Goal: Task Accomplishment & Management: Manage account settings

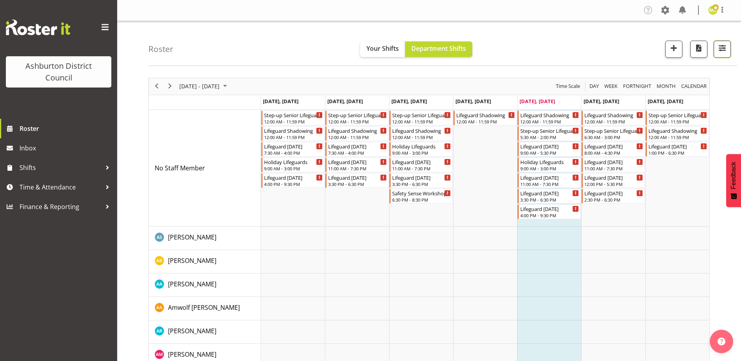
click at [721, 52] on span "button" at bounding box center [722, 48] width 10 height 10
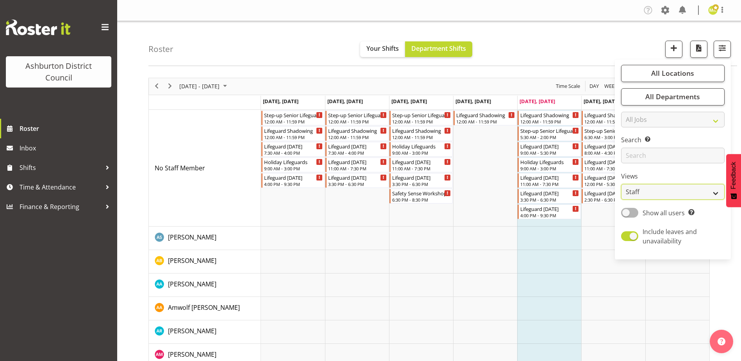
click at [676, 192] on select "Staff Role Shift - Horizontal Shift - Vertical Staff - Location" at bounding box center [673, 192] width 104 height 16
select select "shift"
click at [622, 184] on select "Staff Role Shift - Horizontal Shift - Vertical Staff - Location" at bounding box center [673, 192] width 104 height 16
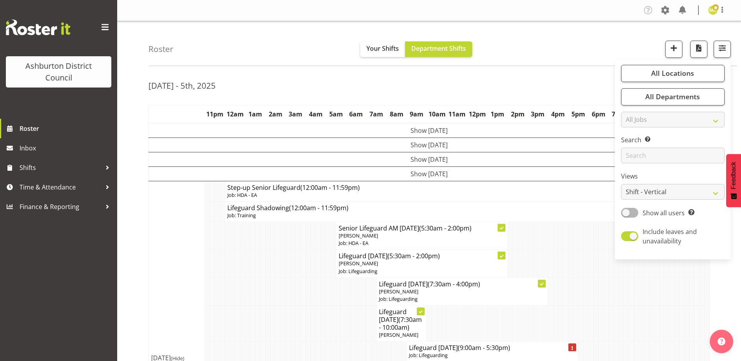
click at [656, 317] on td at bounding box center [656, 324] width 5 height 36
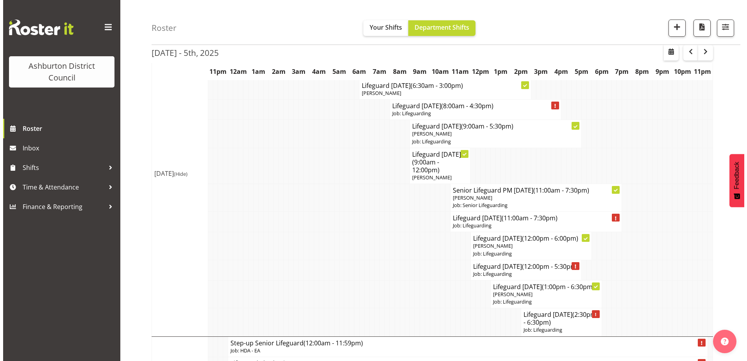
scroll to position [523, 0]
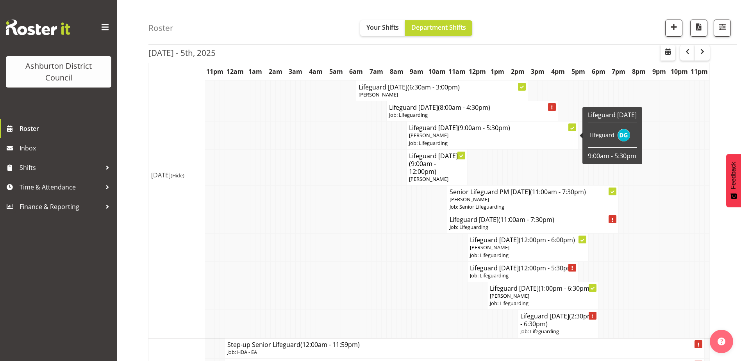
click at [451, 129] on h4 "Lifeguard [DATE] (9:00am - 5:30pm)" at bounding box center [492, 128] width 166 height 8
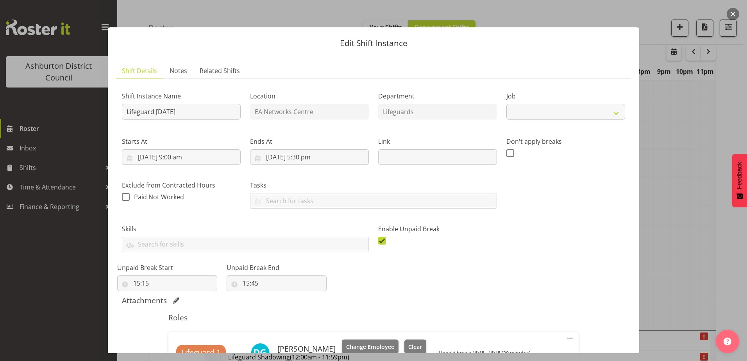
select select "38"
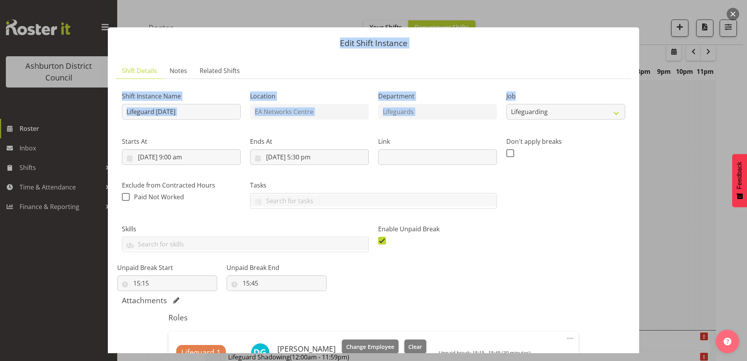
drag, startPoint x: 645, startPoint y: 99, endPoint x: 648, endPoint y: 121, distance: 22.1
click at [648, 121] on div "Edit Shift Instance Shift Details Notes Related Shifts Shift Instance Name Life…" at bounding box center [373, 180] width 747 height 361
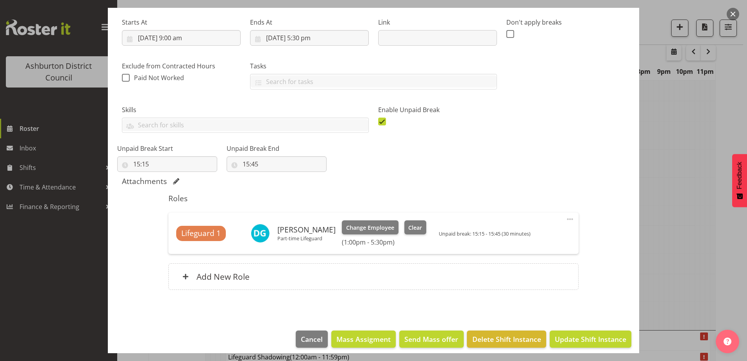
scroll to position [125, 0]
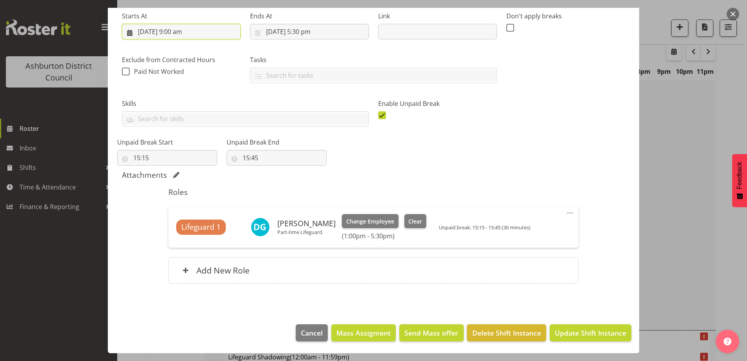
click at [172, 34] on input "[DATE] 9:00 am" at bounding box center [181, 32] width 119 height 16
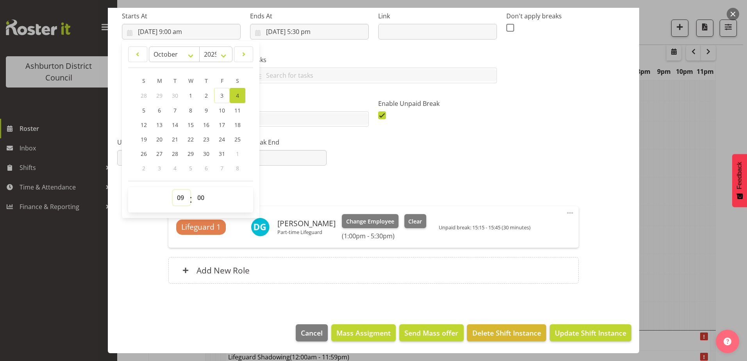
click at [177, 199] on select "00 01 02 03 04 05 06 07 08 09 10 11 12 13 14 15 16 17 18 19 20 21 22 23" at bounding box center [182, 198] width 18 height 16
select select "13"
click at [173, 190] on select "00 01 02 03 04 05 06 07 08 09 10 11 12 13 14 15 16 17 18 19 20 21 22 23" at bounding box center [182, 198] width 18 height 16
type input "[DATE] 1:00 pm"
click at [382, 181] on div "Attachments" at bounding box center [373, 175] width 503 height 11
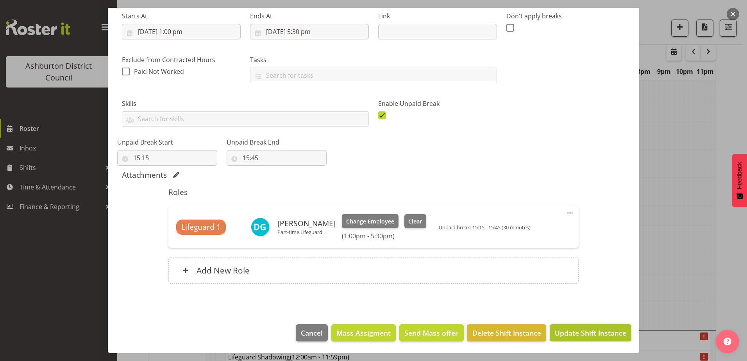
click at [583, 328] on span "Update Shift Instance" at bounding box center [591, 333] width 72 height 10
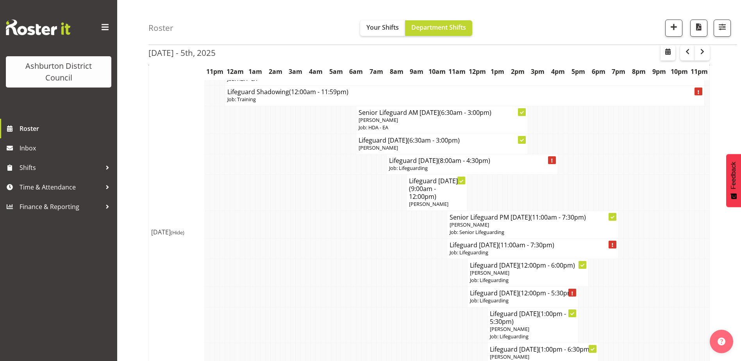
scroll to position [536, 0]
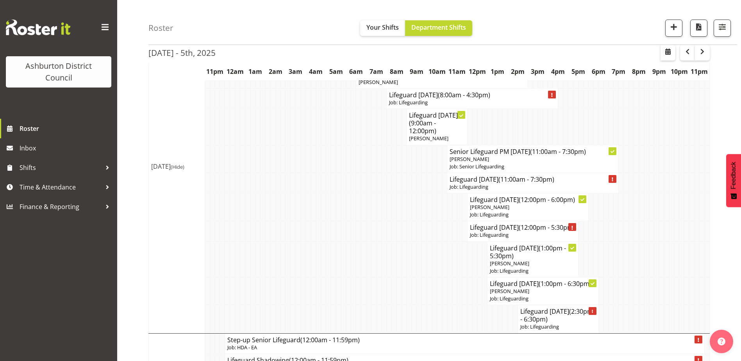
drag, startPoint x: 737, startPoint y: 239, endPoint x: 736, endPoint y: 225, distance: 13.7
click at [736, 225] on div "[DATE] - 5th, [DATE] - [DATE] [DATE] Day Week Fortnight Month calendar Month Ag…" at bounding box center [444, 102] width 593 height 1132
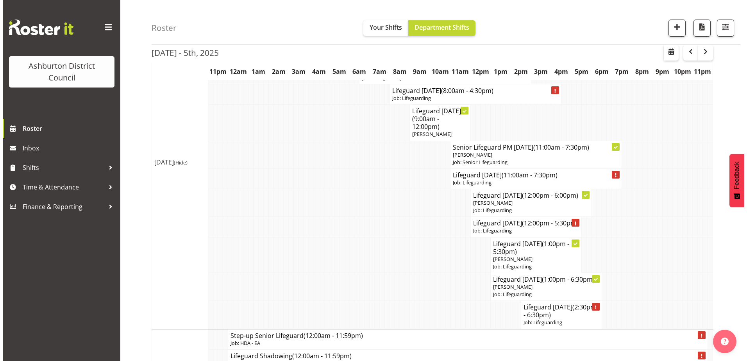
scroll to position [552, 0]
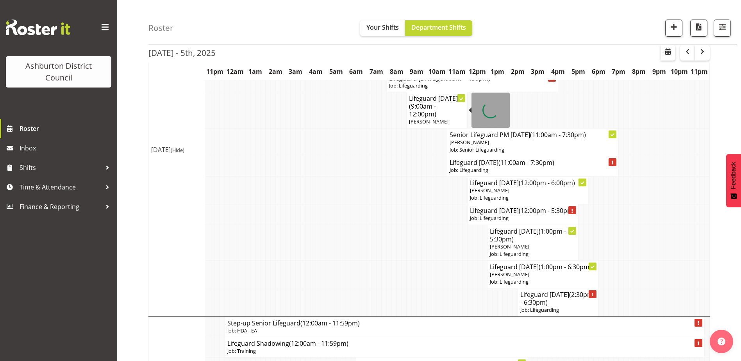
click at [413, 110] on span "(9:00am - 12:00pm)" at bounding box center [422, 110] width 27 height 16
select select
select select "9"
select select "2025"
select select "12"
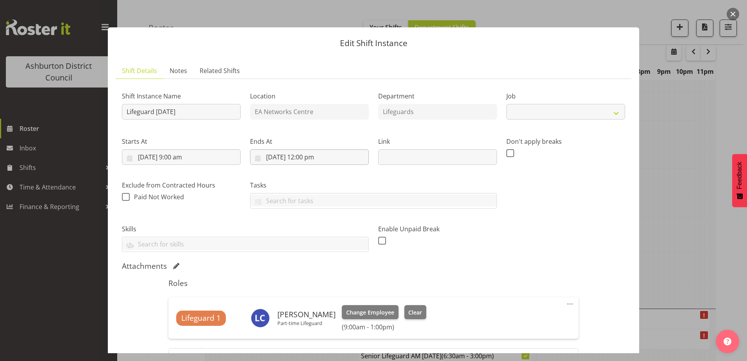
select select "38"
click at [312, 154] on input "[DATE] 12:00 pm" at bounding box center [309, 157] width 119 height 16
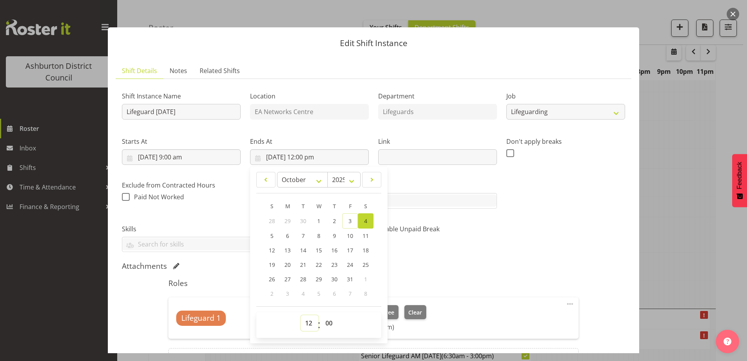
drag, startPoint x: 308, startPoint y: 329, endPoint x: 314, endPoint y: 326, distance: 6.6
click at [308, 329] on select "00 01 02 03 04 05 06 07 08 09 10 11 12 13 14 15 16 17 18 19 20 21 22 23" at bounding box center [310, 323] width 18 height 16
select select "13"
type input "[DATE] 1:00 pm"
click at [539, 258] on div "Shift Instance Name Lifeguard [DATE] Location EA Networks Centre Department Lif…" at bounding box center [373, 234] width 503 height 299
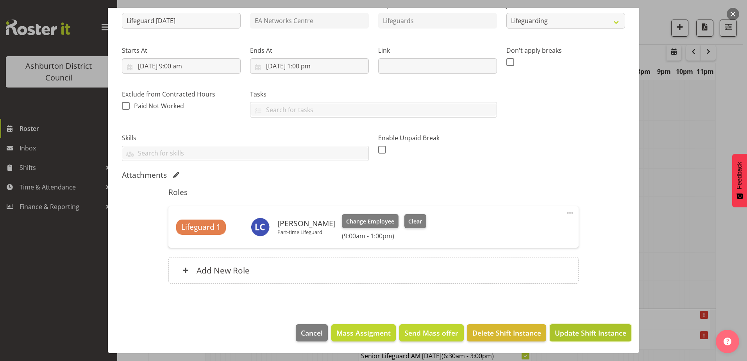
click at [599, 337] on span "Update Shift Instance" at bounding box center [591, 333] width 72 height 10
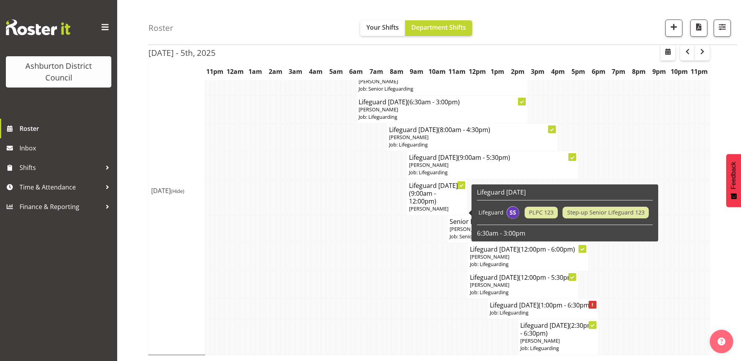
scroll to position [865, 0]
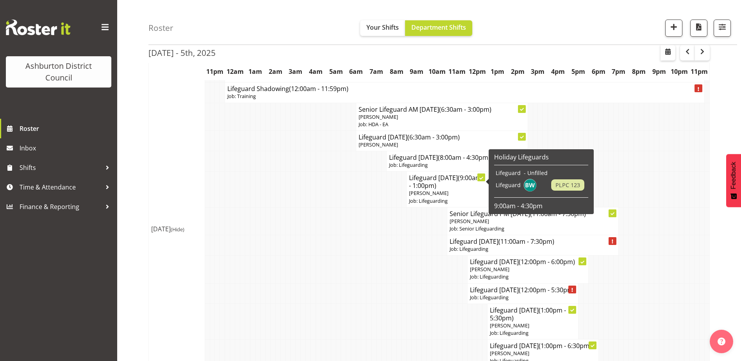
scroll to position [514, 0]
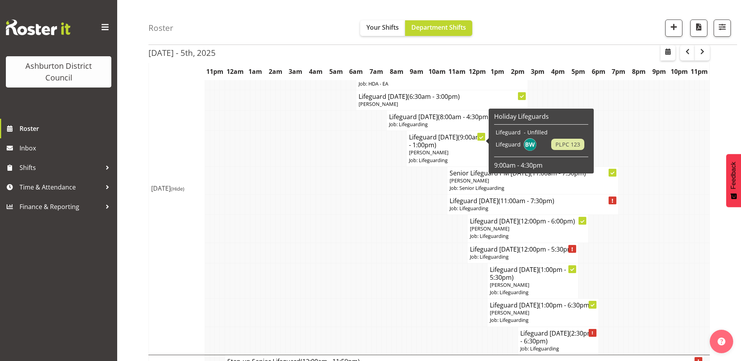
click at [131, 165] on div "Roster Your Shifts Department Shifts All Locations [GEOGRAPHIC_DATA] [GEOGRAPHI…" at bounding box center [429, 98] width 624 height 1182
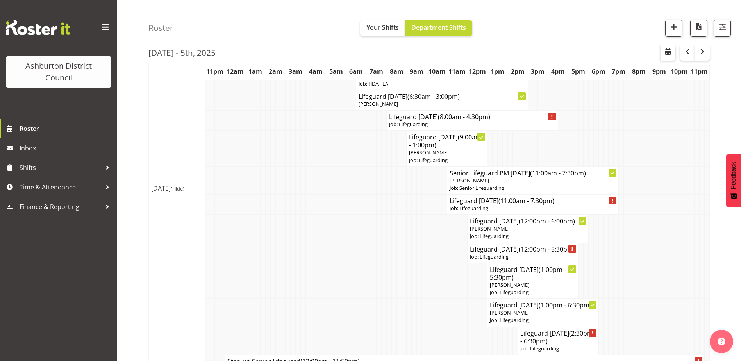
click at [136, 189] on div "Roster Your Shifts Department Shifts All Locations [GEOGRAPHIC_DATA] [GEOGRAPHI…" at bounding box center [429, 98] width 624 height 1182
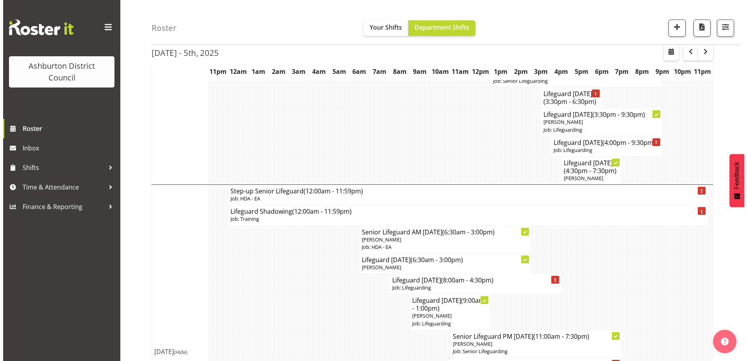
scroll to position [352, 0]
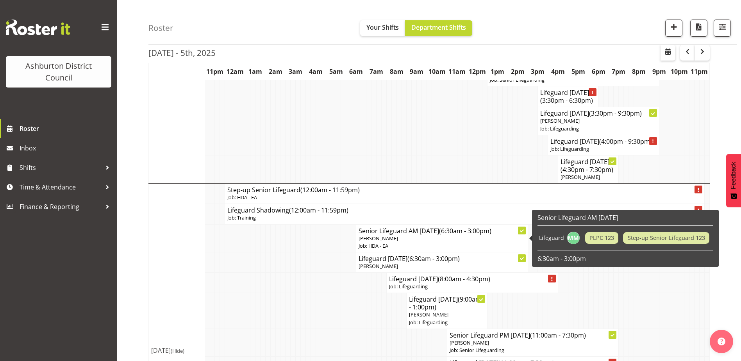
click at [490, 251] on td "Senior Lifeguard AM [DATE] (6:30am - 3:00pm) [PERSON_NAME] Job: HDA - EA" at bounding box center [442, 238] width 172 height 28
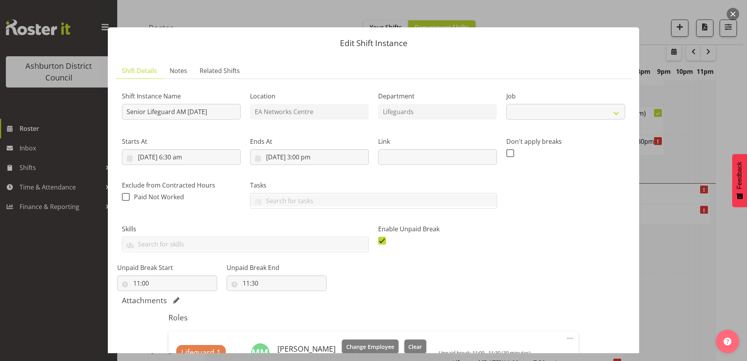
select select "34"
click at [655, 220] on div at bounding box center [373, 180] width 747 height 361
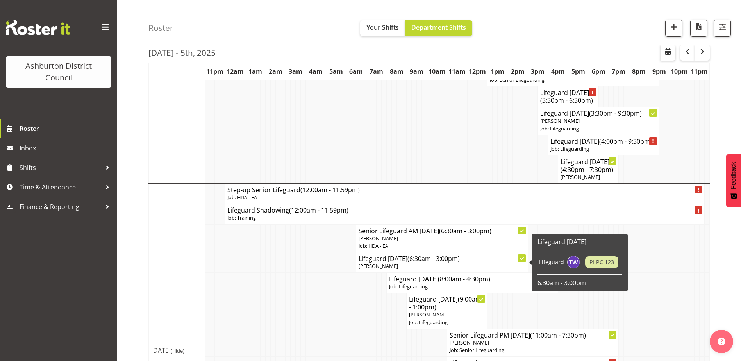
click at [453, 267] on p "[PERSON_NAME]" at bounding box center [442, 266] width 166 height 7
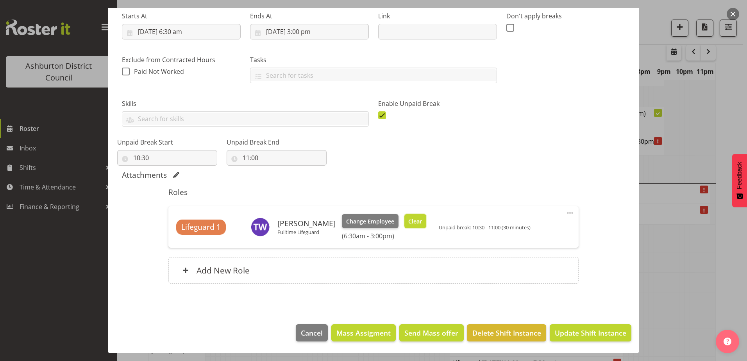
click at [408, 222] on span "Clear" at bounding box center [415, 221] width 14 height 9
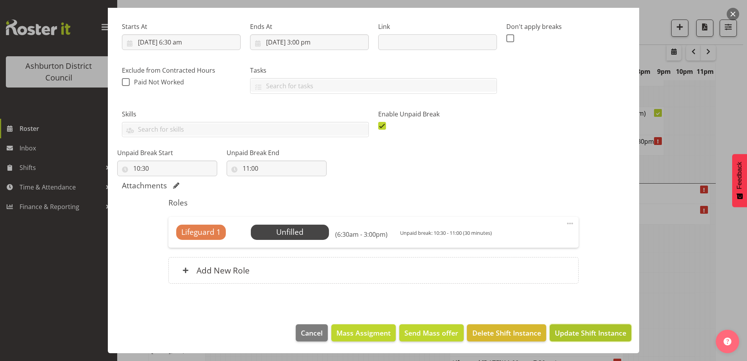
click at [599, 333] on span "Update Shift Instance" at bounding box center [591, 333] width 72 height 10
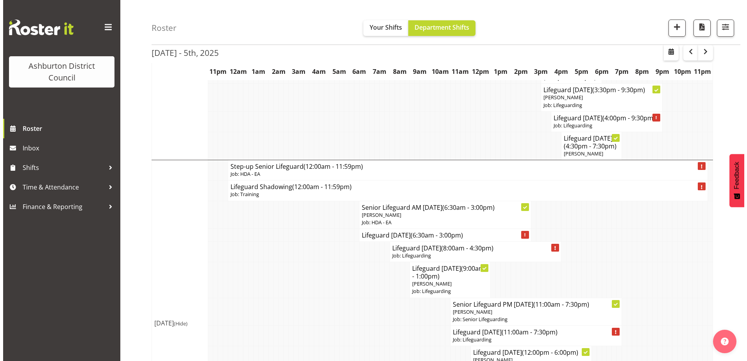
scroll to position [414, 0]
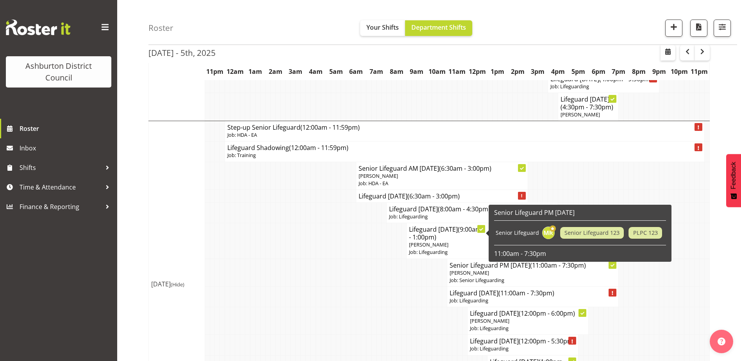
click at [444, 242] on span "[PERSON_NAME]" at bounding box center [428, 244] width 39 height 7
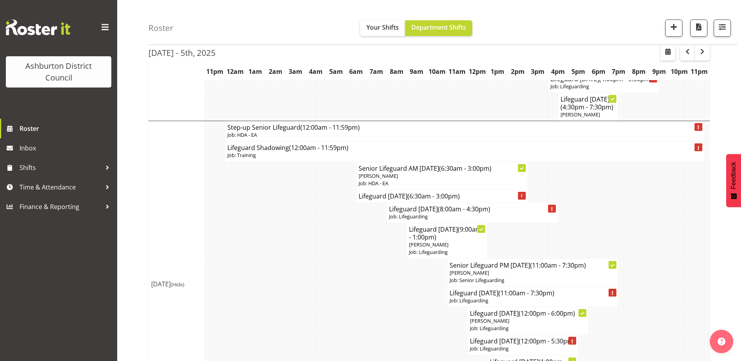
click at [422, 241] on span "(9:00am - 1:00pm)" at bounding box center [445, 233] width 72 height 16
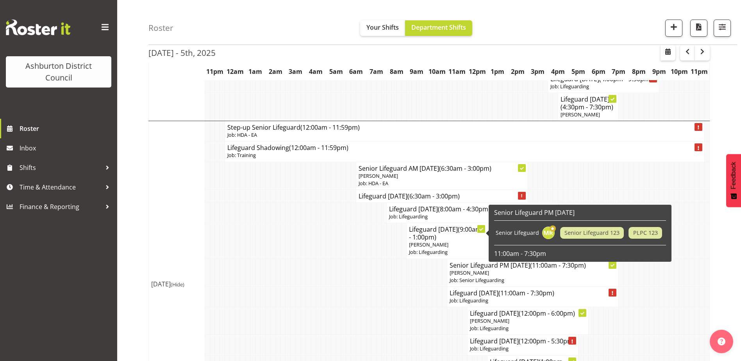
click at [455, 236] on span "(9:00am - 1:00pm)" at bounding box center [445, 233] width 72 height 16
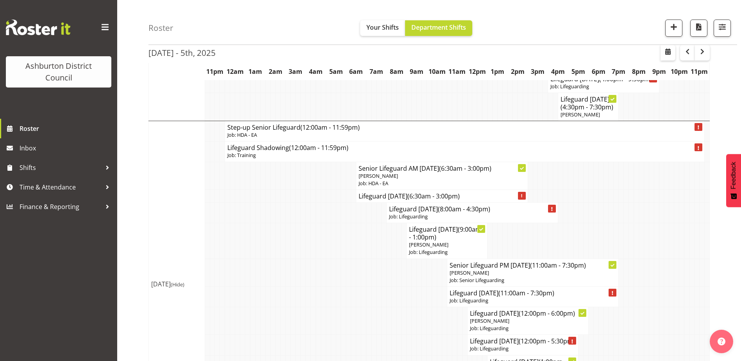
click at [455, 236] on span "(9:00am - 1:00pm)" at bounding box center [445, 233] width 72 height 16
click at [431, 243] on span "[PERSON_NAME]" at bounding box center [428, 244] width 39 height 7
click at [474, 250] on p "Job: Lifeguarding" at bounding box center [447, 251] width 76 height 7
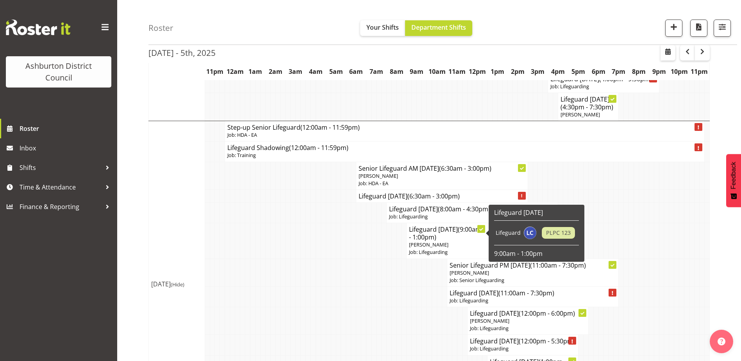
click at [480, 235] on h4 "Lifeguard [DATE] (9:00am - 1:00pm)" at bounding box center [447, 233] width 76 height 16
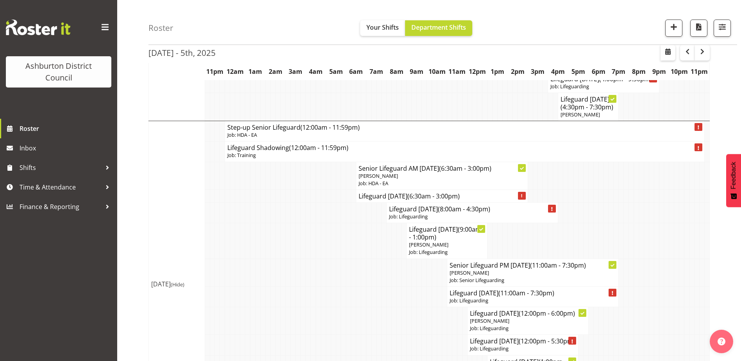
click at [460, 240] on span "(9:00am - 1:00pm)" at bounding box center [445, 233] width 72 height 16
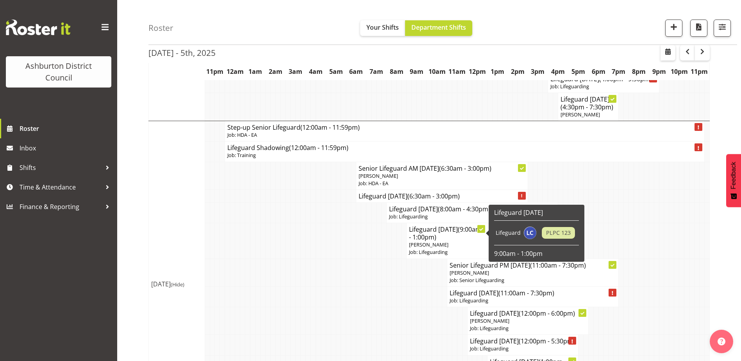
click at [416, 233] on span "(9:00am - 1:00pm)" at bounding box center [445, 233] width 72 height 16
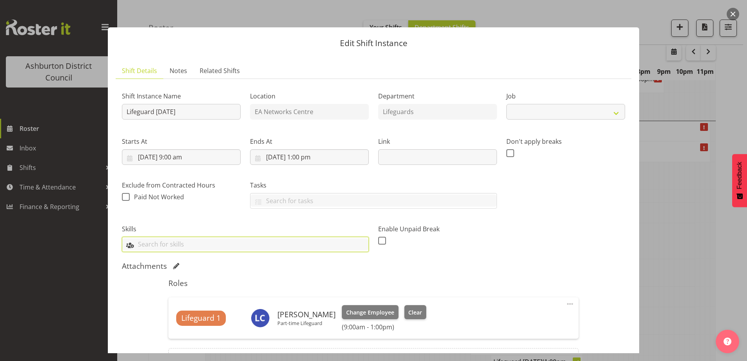
click at [304, 246] on input "text" at bounding box center [245, 244] width 246 height 12
select select "38"
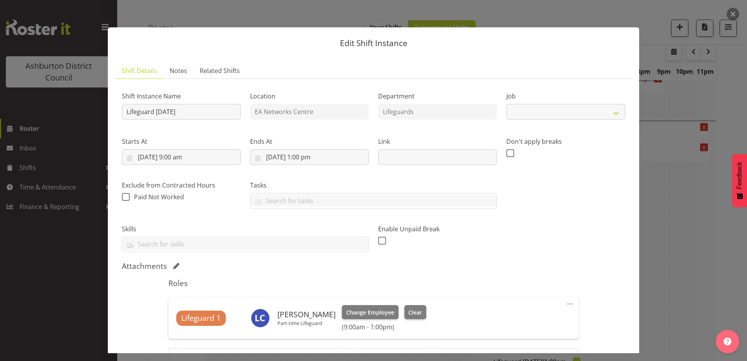
click at [416, 266] on div "Attachments" at bounding box center [373, 265] width 503 height 9
select select "38"
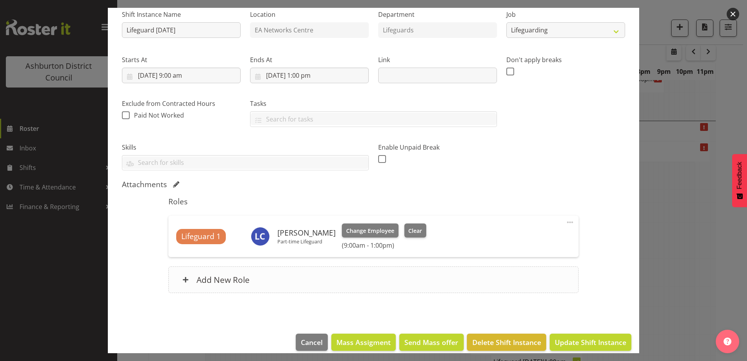
scroll to position [91, 0]
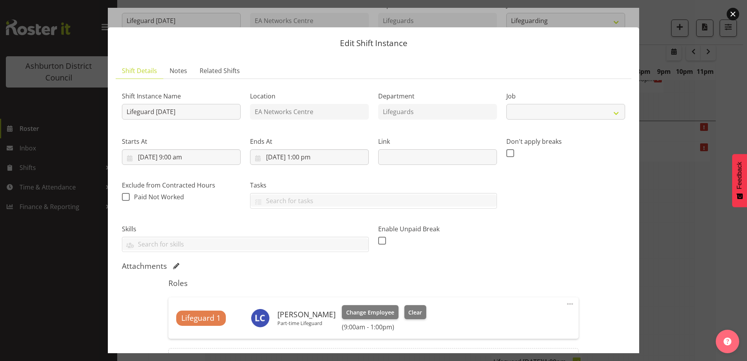
select select "38"
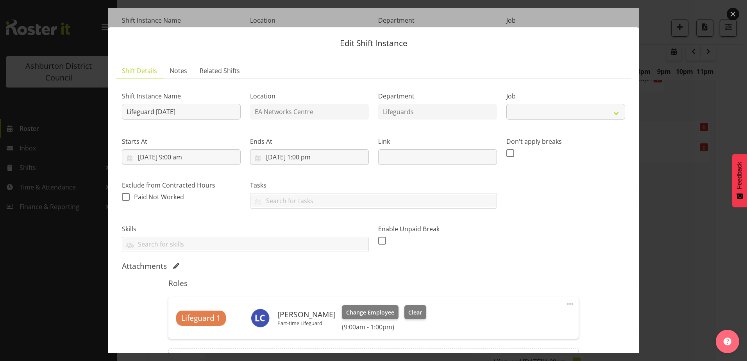
scroll to position [78, 0]
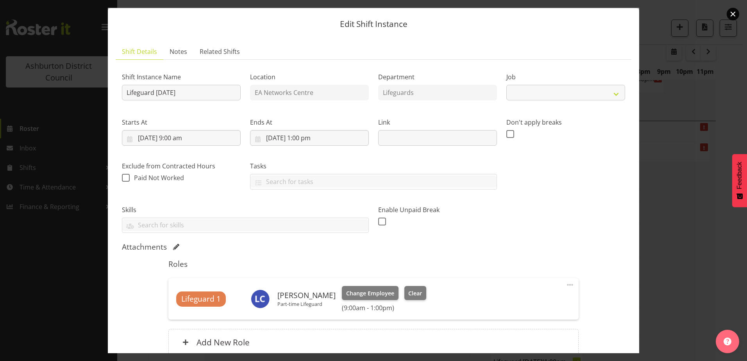
select select "38"
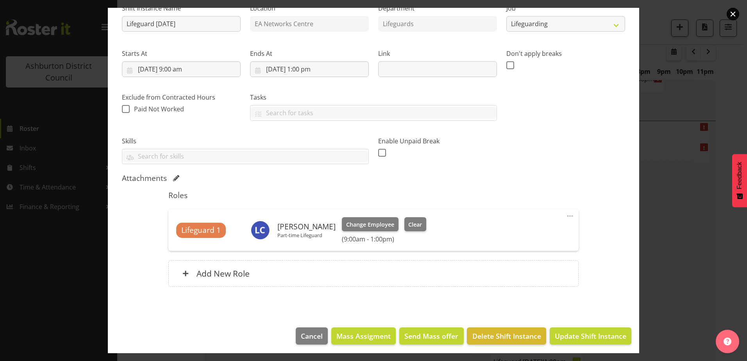
scroll to position [91, 0]
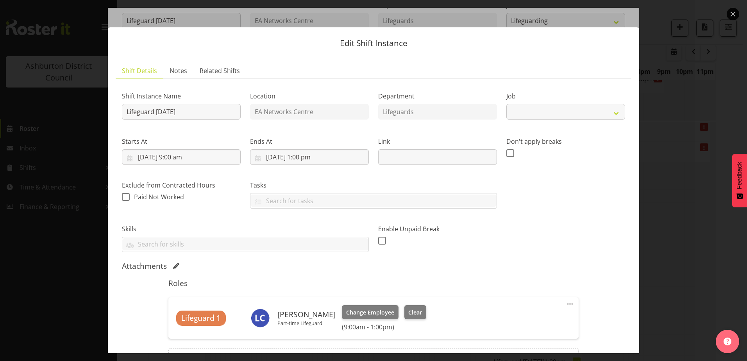
select select "38"
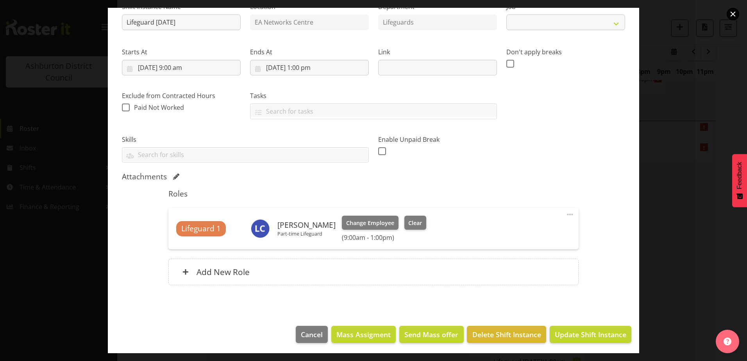
select select "38"
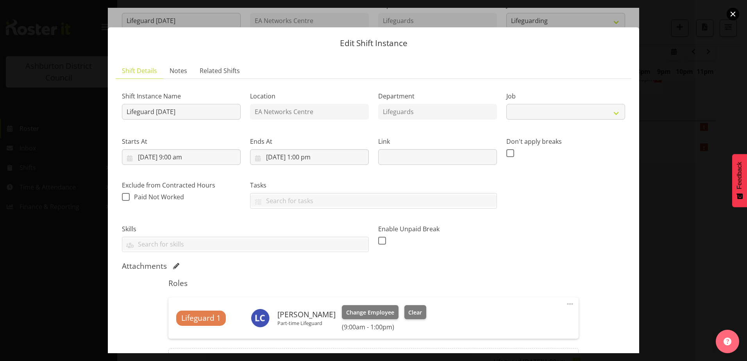
select select "38"
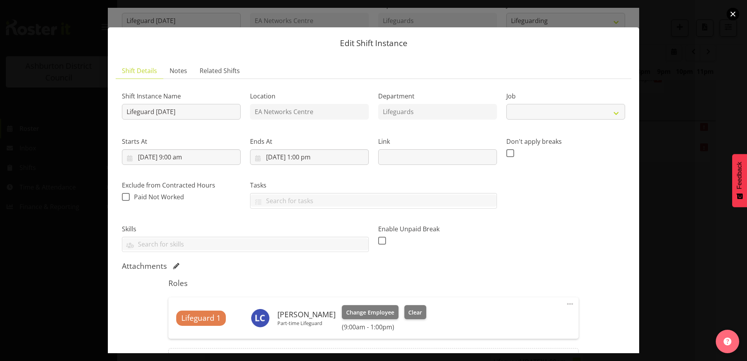
select select "38"
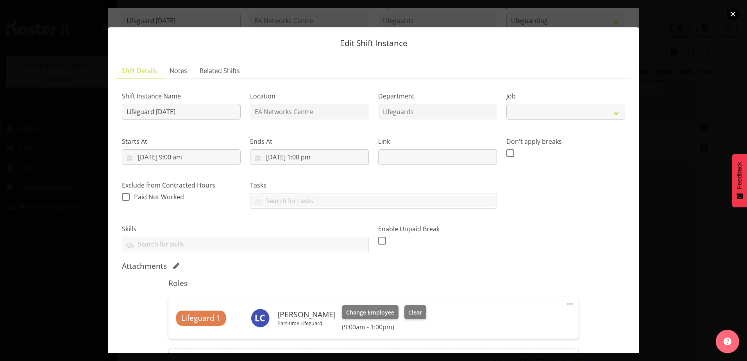
select select "38"
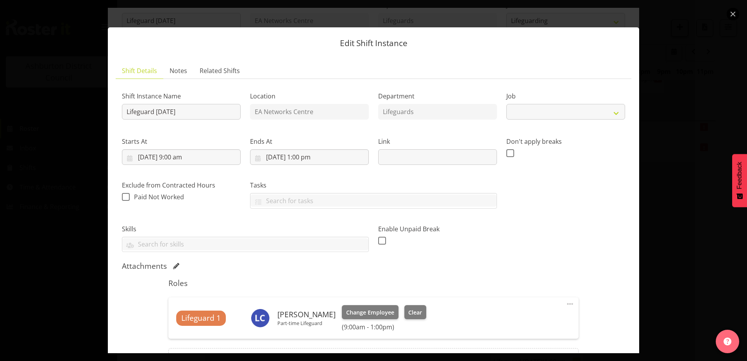
select select "38"
click at [729, 15] on button "button" at bounding box center [733, 14] width 13 height 13
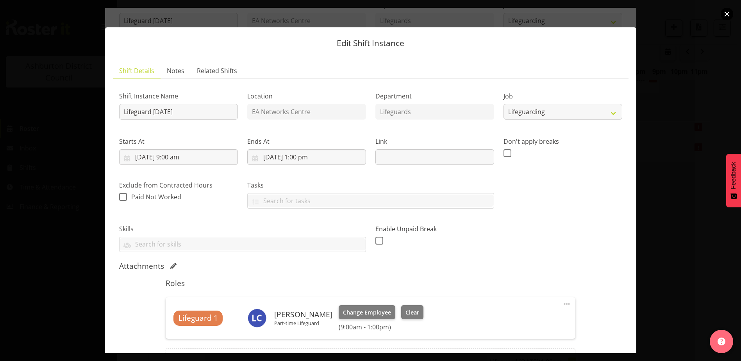
click at [731, 15] on button "button" at bounding box center [727, 14] width 13 height 13
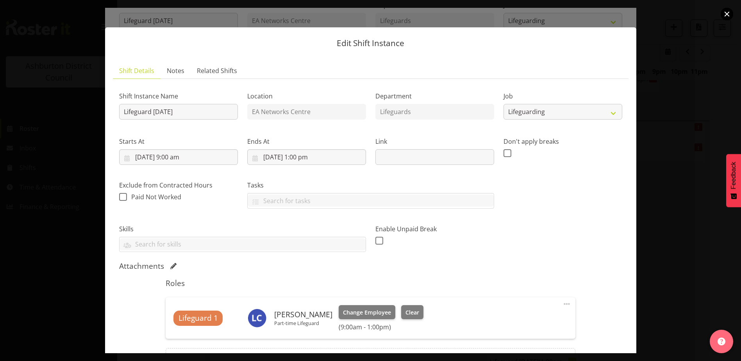
click at [726, 16] on button "button" at bounding box center [727, 14] width 13 height 13
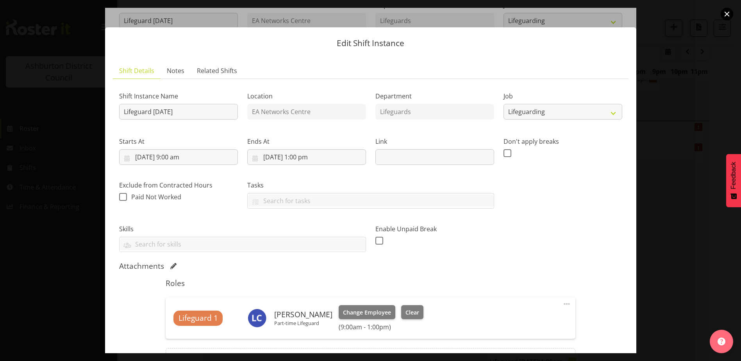
click at [726, 16] on button "button" at bounding box center [727, 14] width 13 height 13
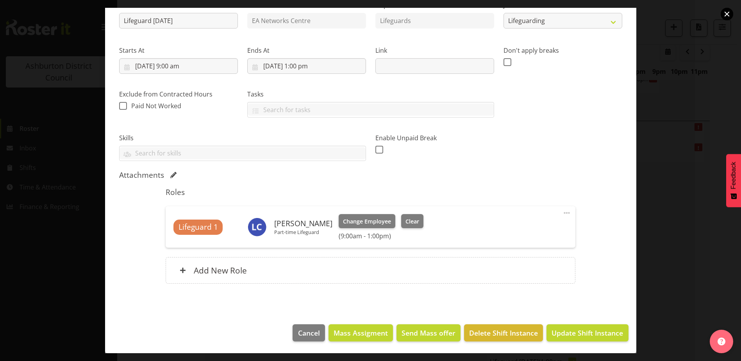
click at [726, 16] on button "button" at bounding box center [727, 14] width 13 height 13
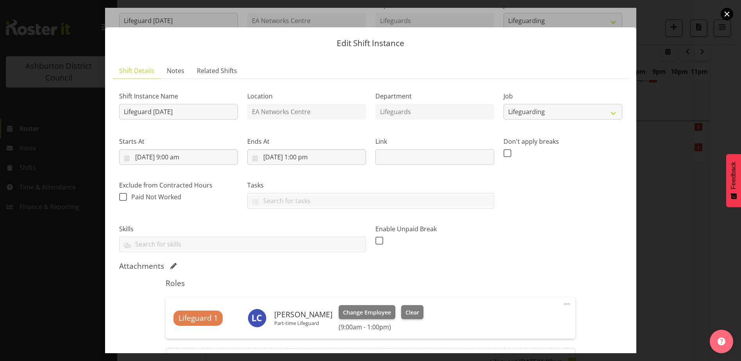
click at [726, 16] on button "button" at bounding box center [727, 14] width 13 height 13
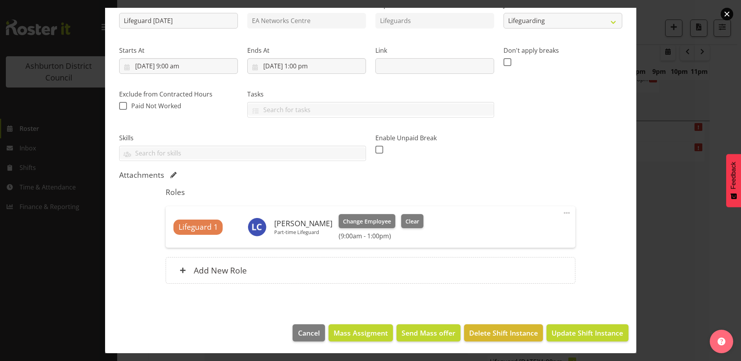
click at [726, 16] on button "button" at bounding box center [727, 14] width 13 height 13
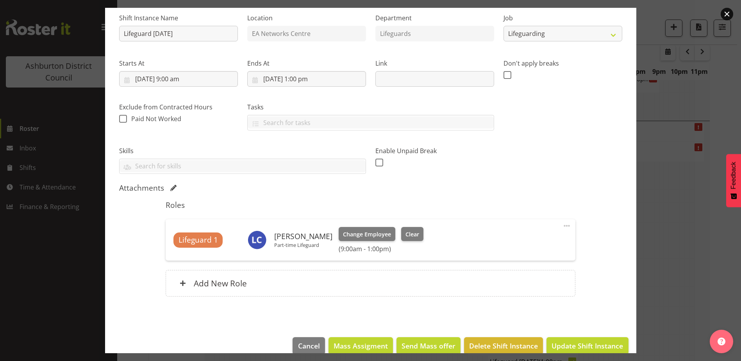
click at [726, 16] on button "button" at bounding box center [727, 14] width 13 height 13
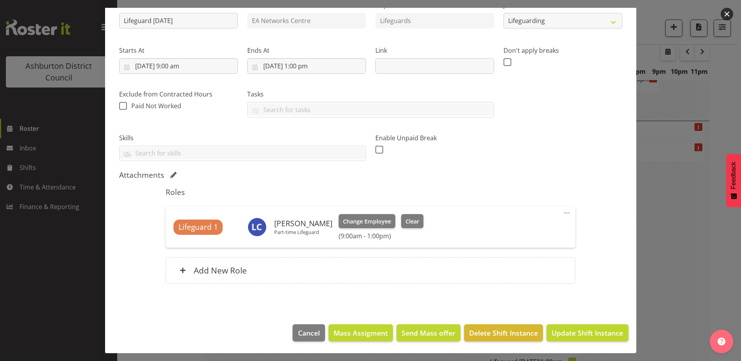
click at [726, 16] on button "button" at bounding box center [727, 14] width 13 height 13
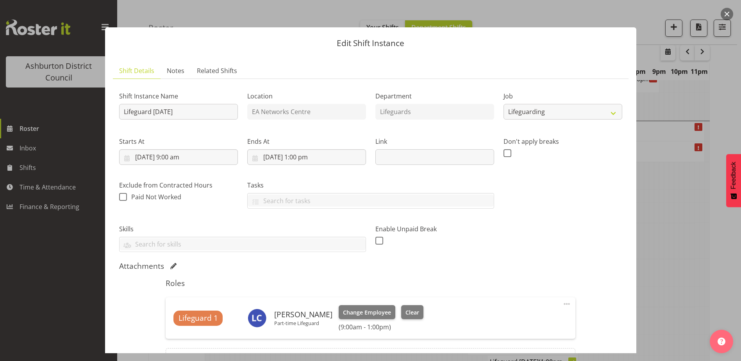
click at [726, 16] on button "button" at bounding box center [727, 14] width 13 height 13
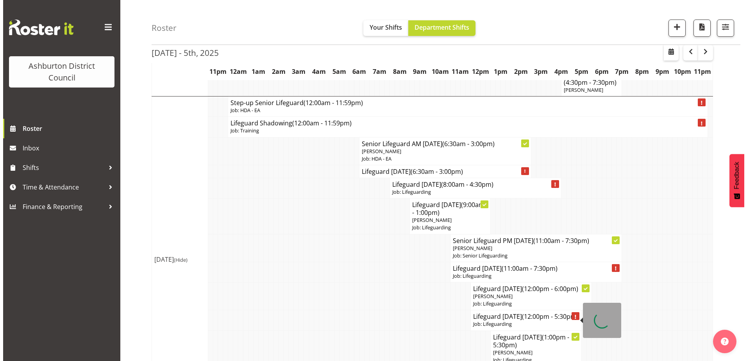
scroll to position [453, 0]
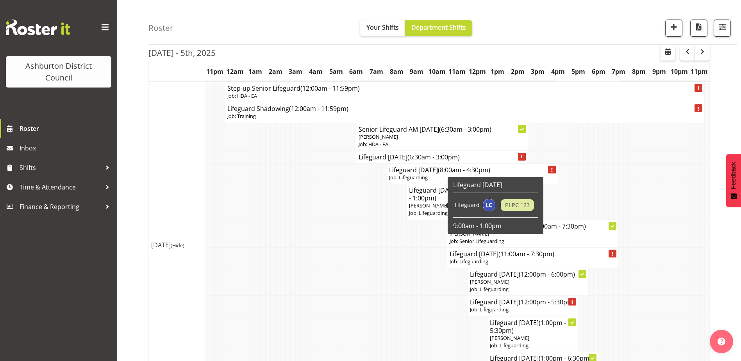
click at [436, 204] on span "[PERSON_NAME]" at bounding box center [428, 205] width 39 height 7
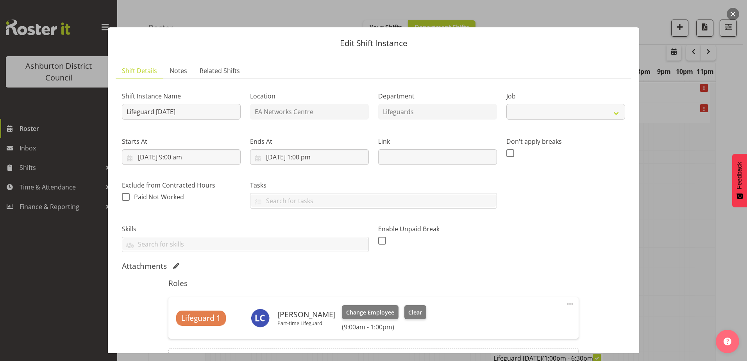
select select "38"
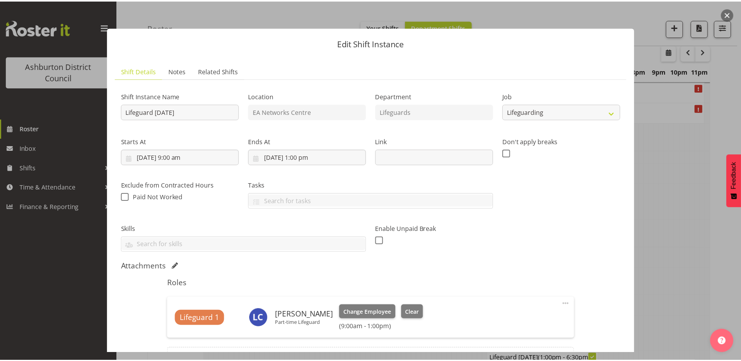
scroll to position [78, 0]
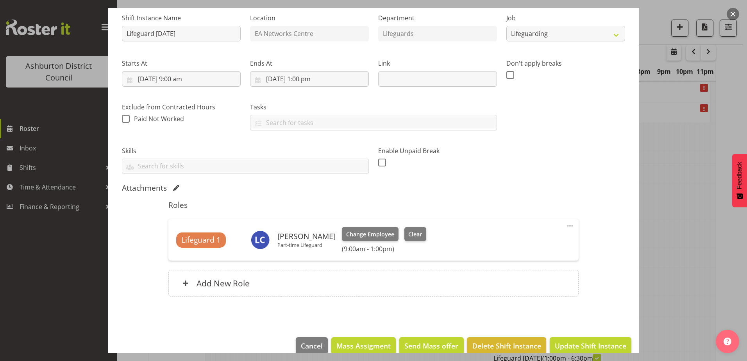
click at [565, 227] on span at bounding box center [569, 225] width 9 height 9
click at [547, 245] on link "Edit" at bounding box center [537, 243] width 75 height 14
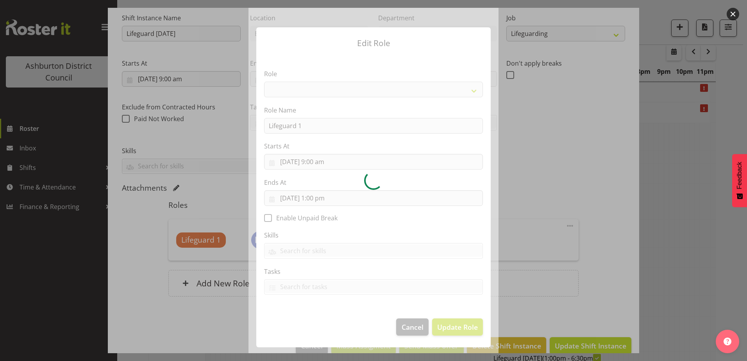
select select "64"
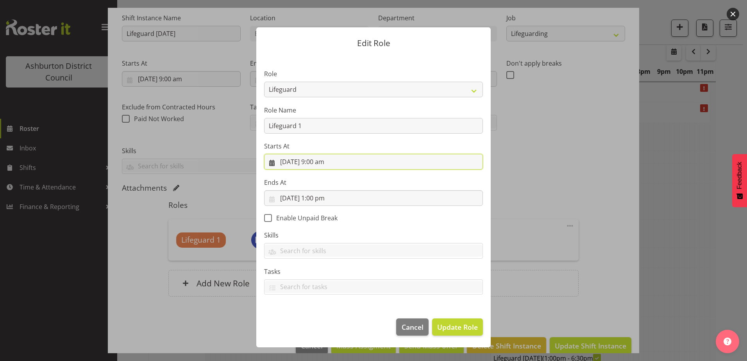
click at [320, 163] on input "[DATE] 9:00 am" at bounding box center [373, 162] width 219 height 16
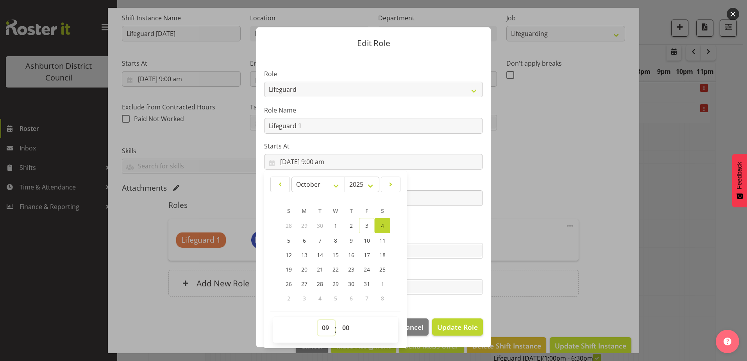
click at [329, 333] on select "00 01 02 03 04 05 06 07 08 09 10 11 12 13 14 15 16 17 18 19 20 21 22 23" at bounding box center [327, 328] width 18 height 16
select select "6"
type input "[DATE] 6:00 am"
click at [344, 328] on select "00 01 02 03 04 05 06 07 08 09 10 11 12 13 14 15 16 17 18 19 20 21 22 23 24 25 2…" at bounding box center [347, 328] width 18 height 16
select select "30"
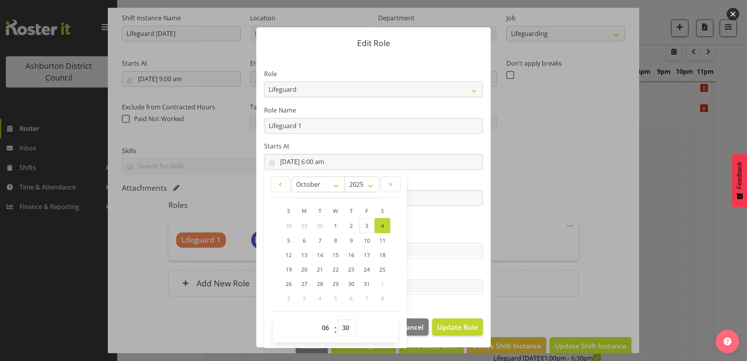
click at [338, 320] on select "00 01 02 03 04 05 06 07 08 09 10 11 12 13 14 15 16 17 18 19 20 21 22 23 24 25 2…" at bounding box center [347, 328] width 18 height 16
type input "[DATE] 6:30 am"
click at [457, 327] on span "Update Role" at bounding box center [457, 327] width 41 height 10
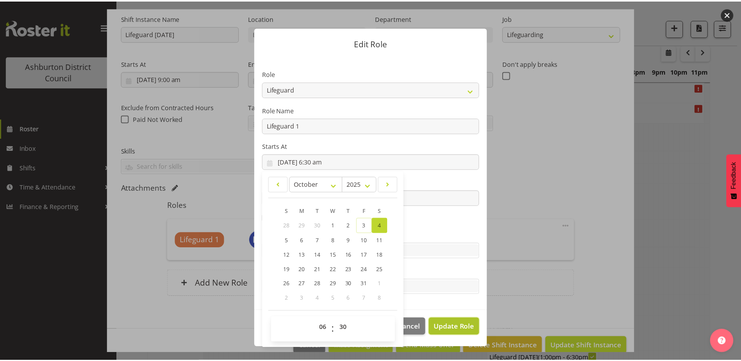
select select
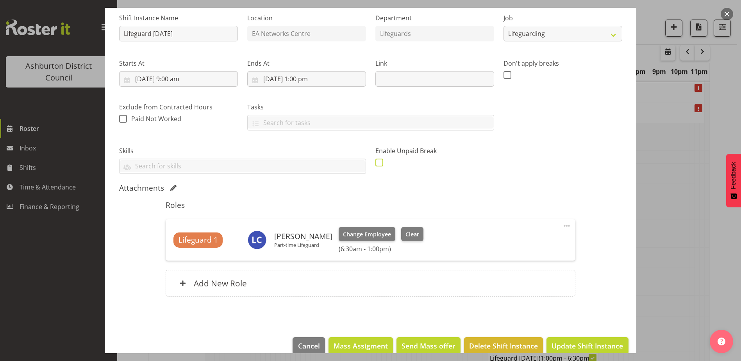
click at [376, 162] on span at bounding box center [379, 163] width 8 height 8
click at [376, 162] on input "checkbox" at bounding box center [377, 162] width 5 height 5
checkbox input "true"
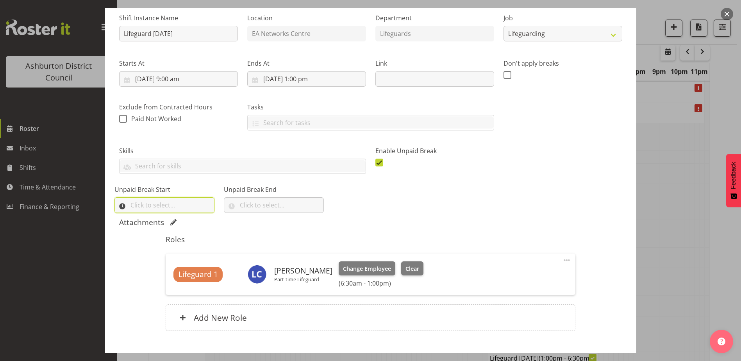
click at [183, 209] on input "text" at bounding box center [164, 205] width 100 height 16
click at [168, 222] on select "00 00 01 02 03 04 05 06 07 08 09 10 11 12 13 14 15 16 17 18 19 20 21 22 23" at bounding box center [168, 226] width 18 height 16
select select "10"
click at [159, 218] on select "00 00 01 02 03 04 05 06 07 08 09 10 11 12 13 14 15 16 17 18 19 20 21 22 23" at bounding box center [168, 226] width 18 height 16
click at [191, 223] on select "00 00 01 02 03 04 05 06 07 08 09 10 11 12 13 14 15 16 17 18 19 20 21 22 23 24 2…" at bounding box center [188, 226] width 18 height 16
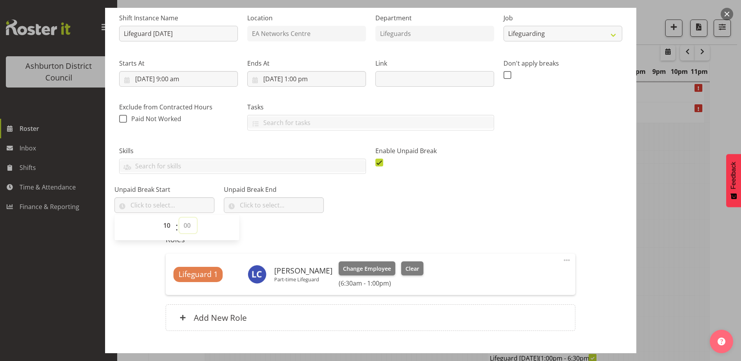
select select "30"
type input "10:30"
click at [465, 198] on div "Shift Instance Name Lifeguard [DATE] Location EA Networks Centre Department Lif…" at bounding box center [370, 107] width 513 height 211
click at [245, 202] on input "text" at bounding box center [274, 205] width 100 height 16
click at [272, 227] on select "00 00 01 02 03 04 05 06 07 08 09 10 11 12 13 14 15 16 17 18 19 20 21 22 23" at bounding box center [277, 226] width 18 height 16
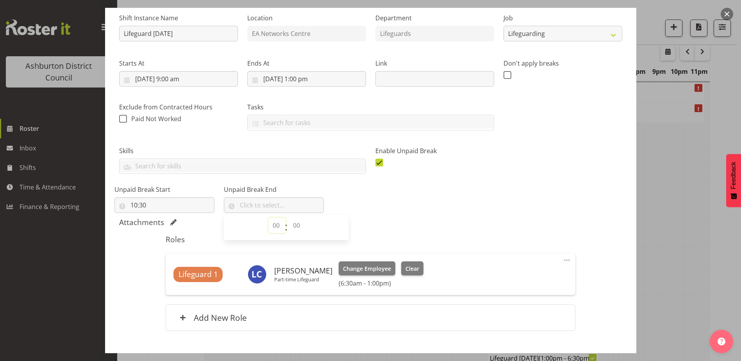
select select "11"
click at [289, 224] on select "00 00 01 02 03 04 05 06 07 08 09 10 11 12 13 14 15 16 17 18 19 20 21 22 23 24 2…" at bounding box center [298, 226] width 18 height 16
select select "0"
click at [289, 218] on select "00 00 01 02 03 04 05 06 07 08 09 10 11 12 13 14 15 16 17 18 19 20 21 22 23 24 2…" at bounding box center [298, 226] width 18 height 16
type input "11:00"
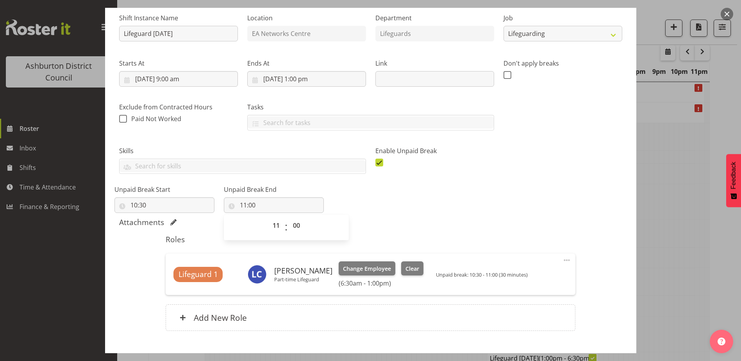
click at [507, 218] on div "Attachments" at bounding box center [370, 222] width 503 height 9
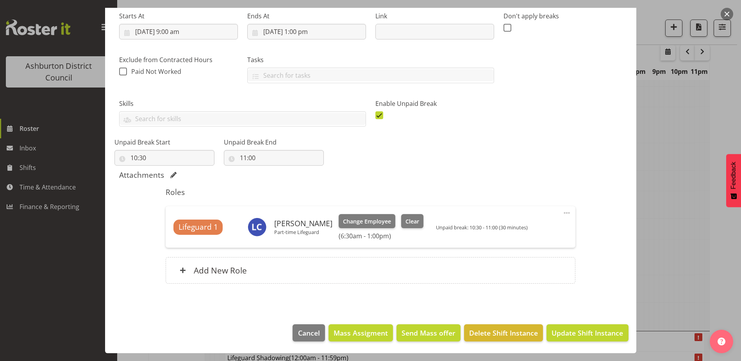
scroll to position [531, 0]
click at [596, 332] on span "Update Shift Instance" at bounding box center [588, 333] width 72 height 10
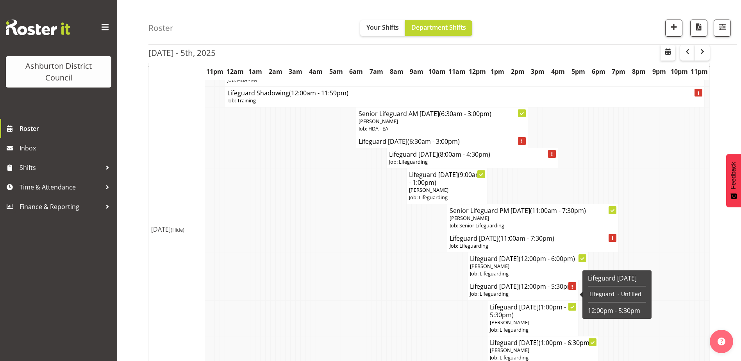
scroll to position [453, 0]
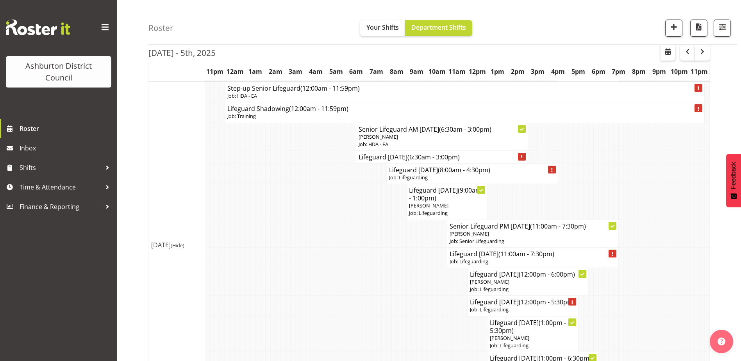
click at [138, 272] on div "Roster Your Shifts Department Shifts All Locations [GEOGRAPHIC_DATA] [GEOGRAPHI…" at bounding box center [429, 155] width 624 height 1174
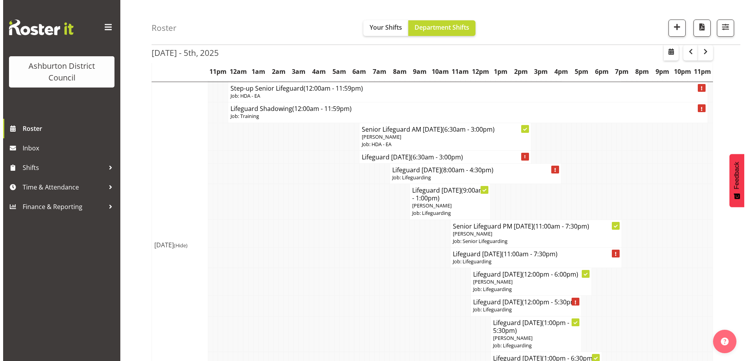
scroll to position [414, 0]
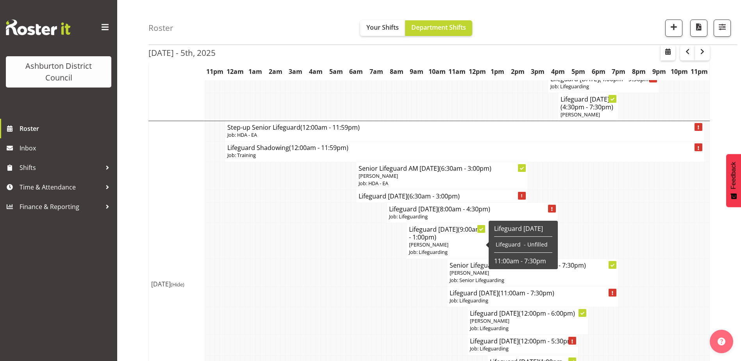
click at [464, 247] on p "[PERSON_NAME]" at bounding box center [447, 244] width 76 height 7
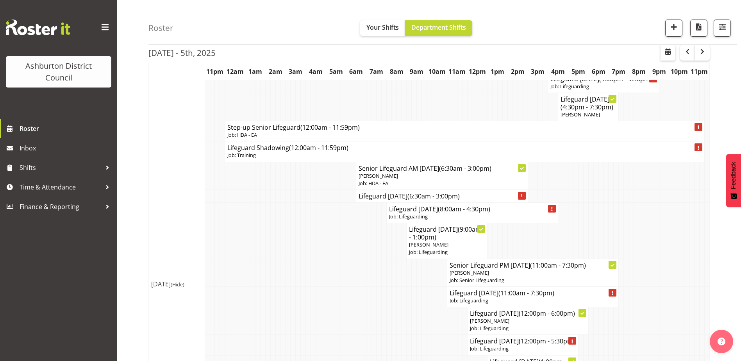
select select
select select "9"
select select "2025"
select select "9"
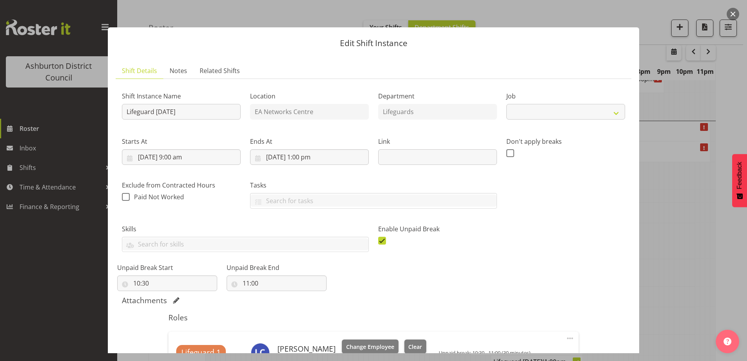
select select "38"
click at [177, 159] on input "[DATE] 9:00 am" at bounding box center [181, 157] width 119 height 16
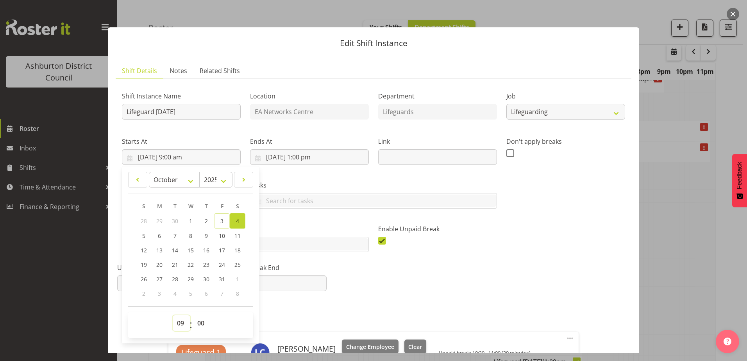
drag, startPoint x: 181, startPoint y: 324, endPoint x: 188, endPoint y: 315, distance: 11.1
click at [181, 324] on select "00 01 02 03 04 05 06 07 08 09 10 11 12 13 14 15 16 17 18 19 20 21 22 23" at bounding box center [182, 323] width 18 height 16
select select "6"
type input "[DATE] 6:00 am"
drag, startPoint x: 197, startPoint y: 323, endPoint x: 214, endPoint y: 293, distance: 34.5
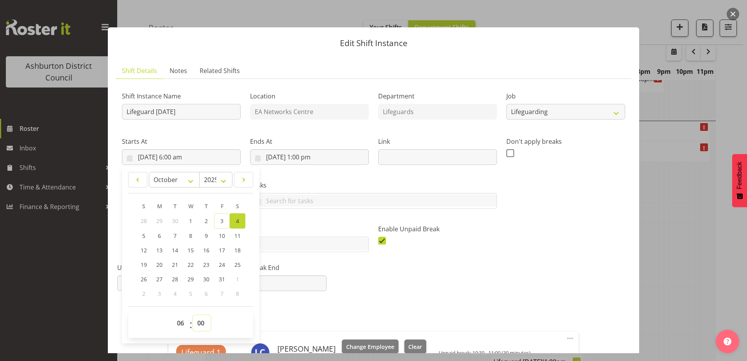
click at [197, 323] on select "00 01 02 03 04 05 06 07 08 09 10 11 12 13 14 15 16 17 18 19 20 21 22 23 24 25 2…" at bounding box center [202, 323] width 18 height 16
select select "30"
type input "[DATE] 6:30 am"
click at [482, 270] on div "Shift Instance Name Lifeguard [DATE] Location EA Networks Centre Department Lif…" at bounding box center [373, 185] width 513 height 211
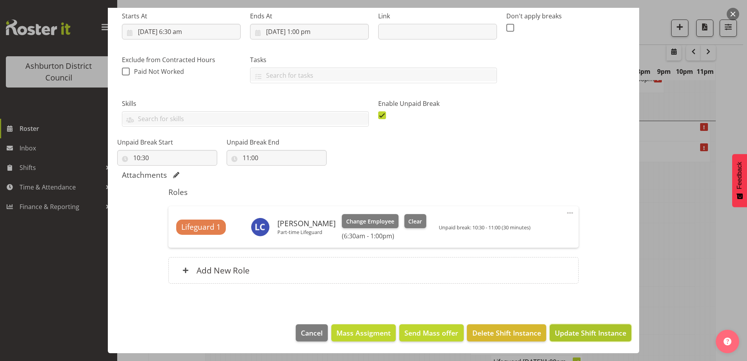
click at [587, 330] on span "Update Shift Instance" at bounding box center [591, 333] width 72 height 10
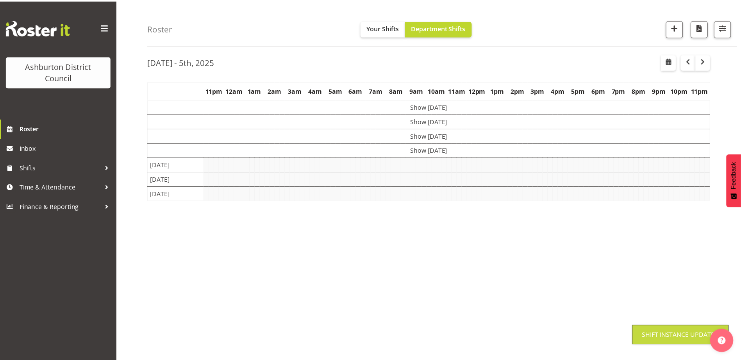
scroll to position [23, 0]
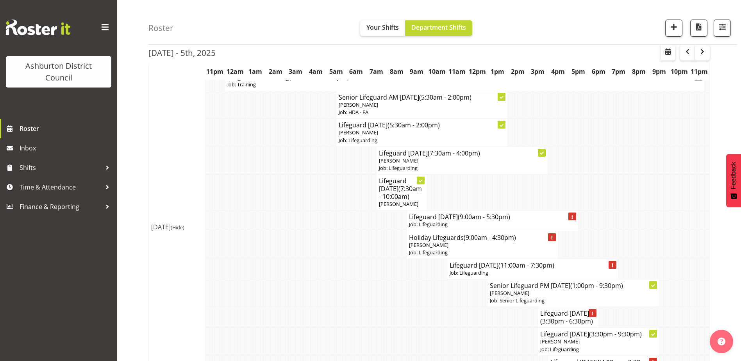
scroll to position [0, 0]
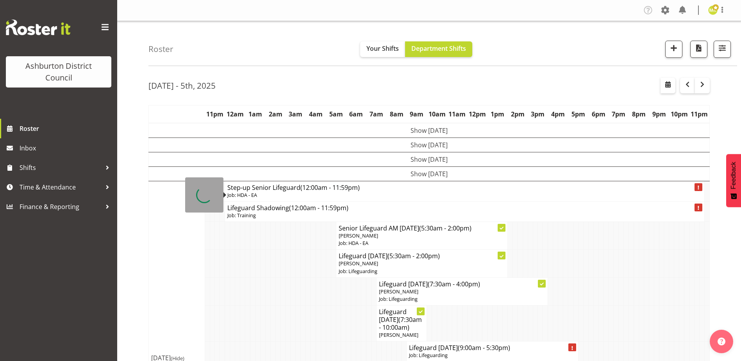
click at [436, 180] on td "Show [DATE]" at bounding box center [429, 173] width 561 height 14
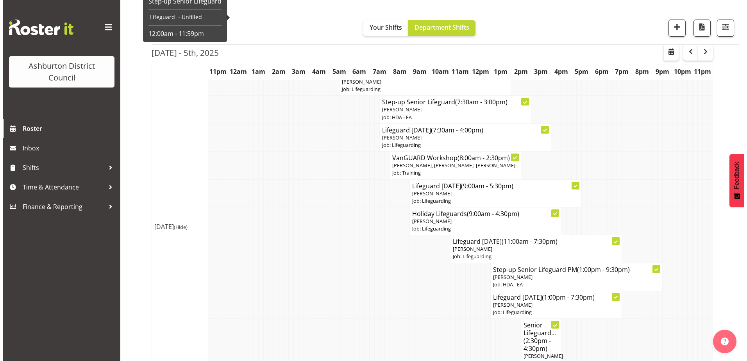
scroll to position [166, 0]
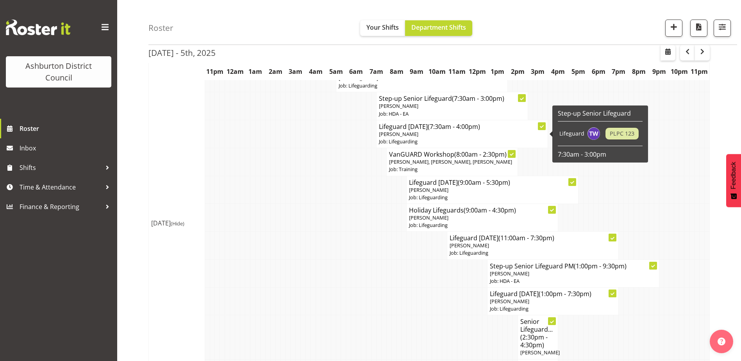
click at [463, 141] on p "Job: Lifeguarding" at bounding box center [462, 141] width 166 height 7
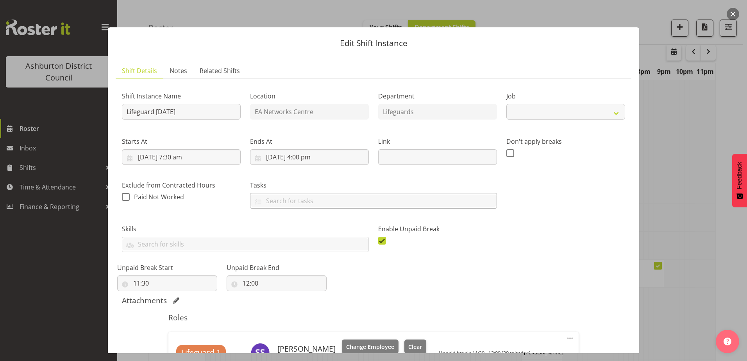
select select "38"
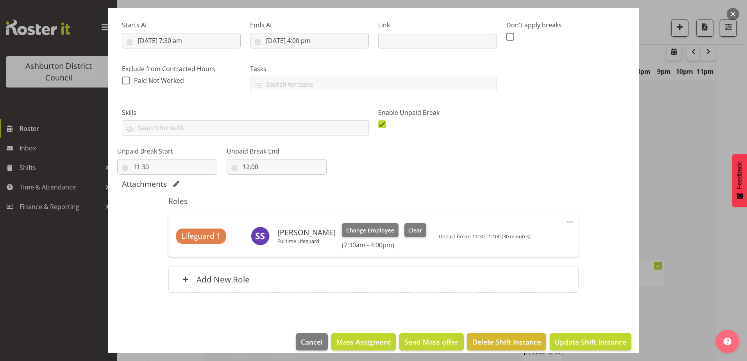
scroll to position [124, 0]
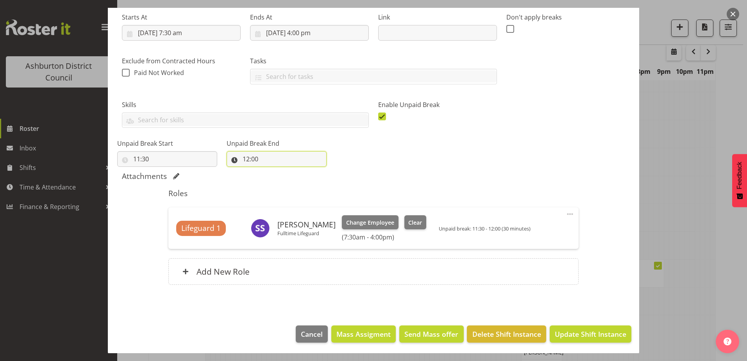
click at [267, 158] on input "12:00" at bounding box center [277, 159] width 100 height 16
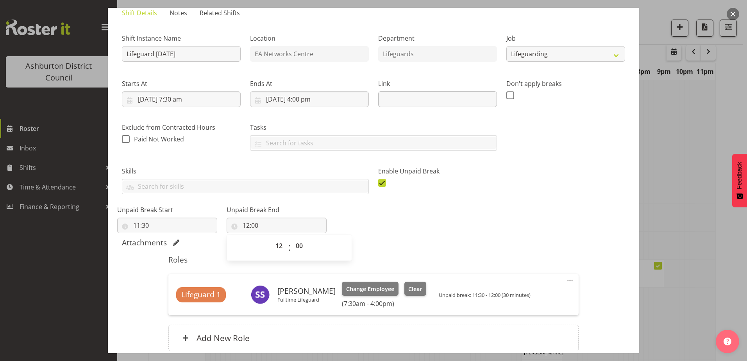
scroll to position [51, 0]
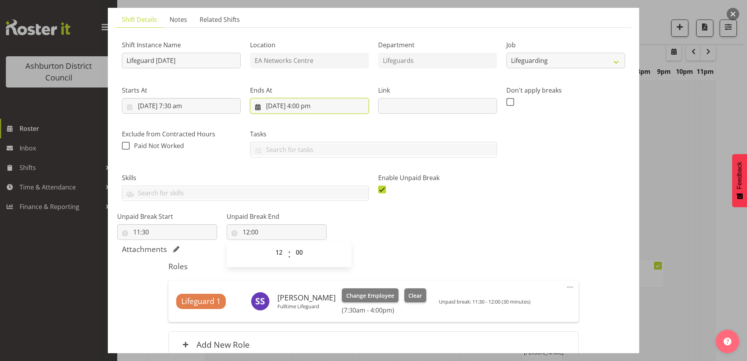
click at [296, 104] on input "[DATE] 4:00 pm" at bounding box center [309, 106] width 119 height 16
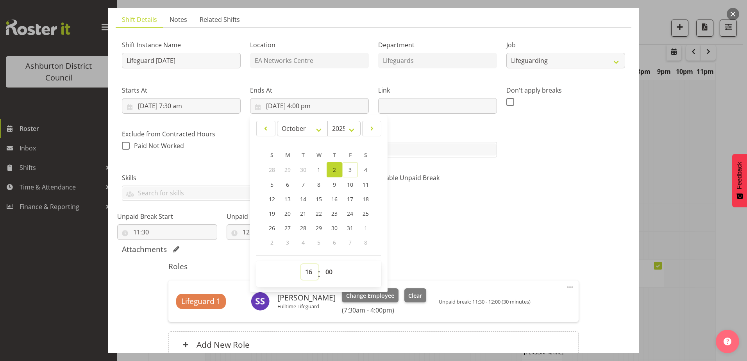
click at [306, 275] on select "00 01 02 03 04 05 06 07 08 09 10 11 12 13 14 15 16 17 18 19 20 21 22 23" at bounding box center [310, 272] width 18 height 16
select select "13"
click at [301, 264] on select "00 01 02 03 04 05 06 07 08 09 10 11 12 13 14 15 16 17 18 19 20 21 22 23" at bounding box center [310, 272] width 18 height 16
type input "[DATE] 1:00 pm"
click at [327, 271] on select "00 01 02 03 04 05 06 07 08 09 10 11 12 13 14 15 16 17 18 19 20 21 22 23 24 25 2…" at bounding box center [330, 272] width 18 height 16
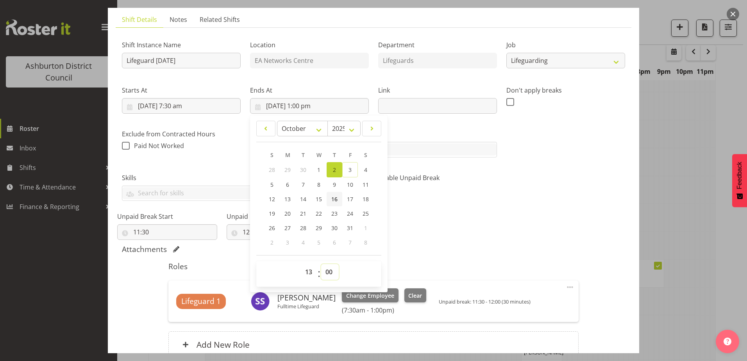
select select "30"
click at [321, 264] on select "00 01 02 03 04 05 06 07 08 09 10 11 12 13 14 15 16 17 18 19 20 21 22 23 24 25 2…" at bounding box center [330, 272] width 18 height 16
type input "[DATE] 1:30 pm"
click at [522, 199] on div "Shift Instance Name Lifeguard [DATE] Location EA Networks Centre Department Lif…" at bounding box center [373, 134] width 513 height 211
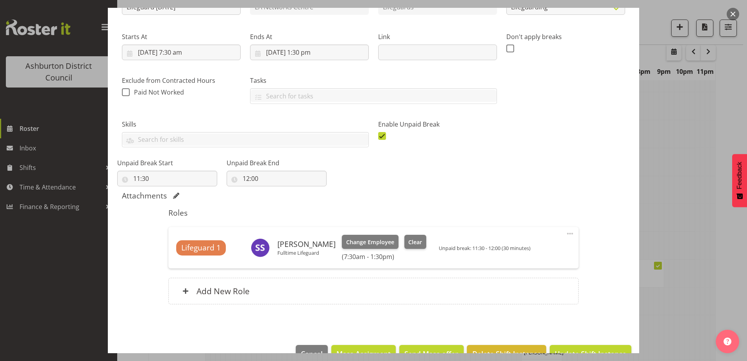
scroll to position [125, 0]
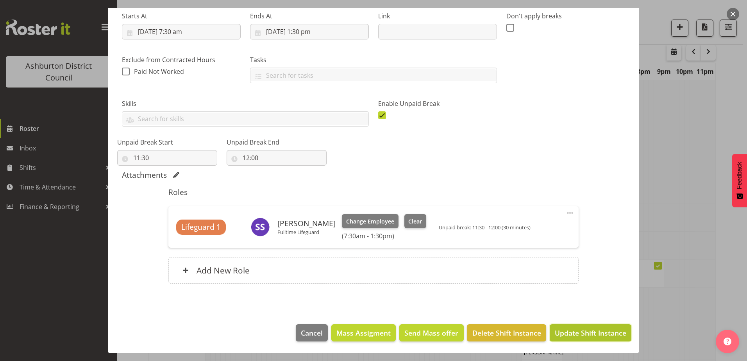
click at [578, 336] on span "Update Shift Instance" at bounding box center [591, 333] width 72 height 10
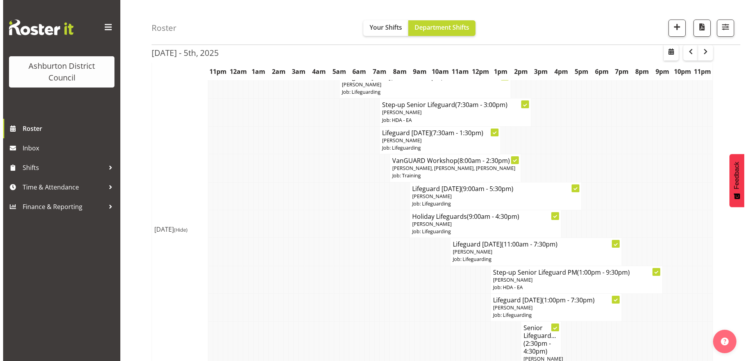
scroll to position [179, 0]
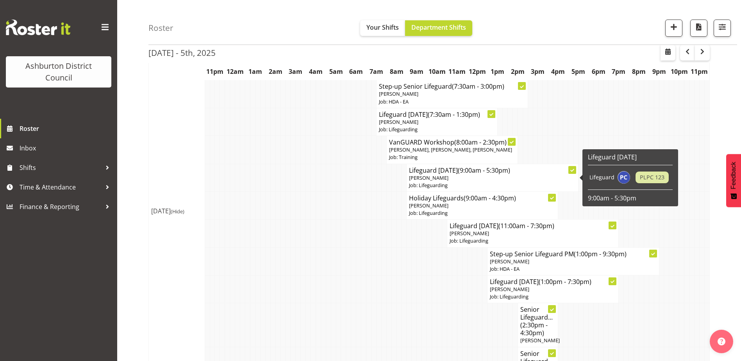
click at [475, 179] on p "[PERSON_NAME]" at bounding box center [492, 177] width 166 height 7
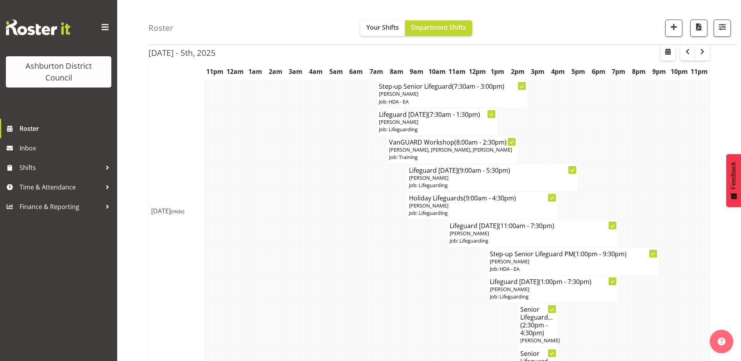
select select
select select "9"
select select "2025"
select select "17"
select select "30"
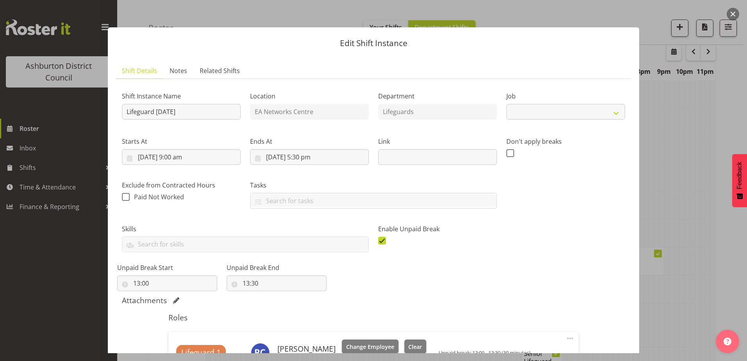
select select "38"
click at [323, 154] on input "[DATE] 5:30 pm" at bounding box center [309, 157] width 119 height 16
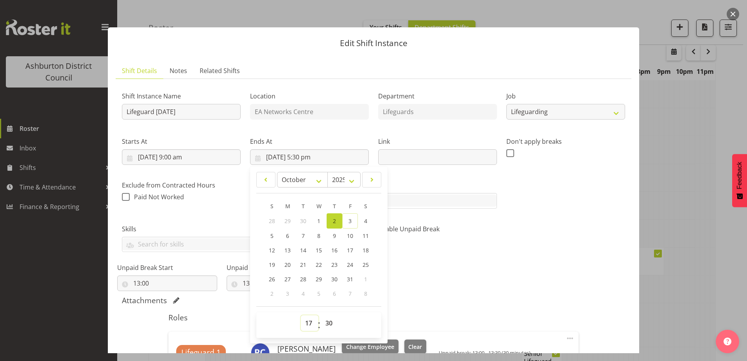
click at [309, 320] on select "00 01 02 03 04 05 06 07 08 09 10 11 12 13 14 15 16 17 18 19 20 21 22 23" at bounding box center [310, 323] width 18 height 16
select select "15"
click at [301, 315] on select "00 01 02 03 04 05 06 07 08 09 10 11 12 13 14 15 16 17 18 19 20 21 22 23" at bounding box center [310, 323] width 18 height 16
type input "[DATE] 3:30 pm"
click at [330, 325] on select "00 01 02 03 04 05 06 07 08 09 10 11 12 13 14 15 16 17 18 19 20 21 22 23 24 25 2…" at bounding box center [330, 323] width 18 height 16
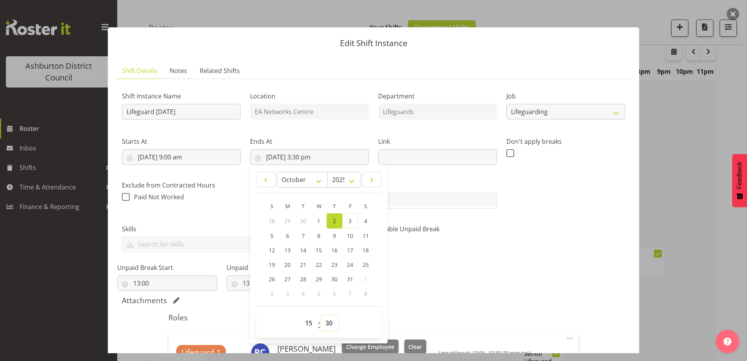
select select "15"
click at [321, 315] on select "00 01 02 03 04 05 06 07 08 09 10 11 12 13 14 15 16 17 18 19 20 21 22 23 24 25 2…" at bounding box center [330, 323] width 18 height 16
type input "[DATE] 3:15 pm"
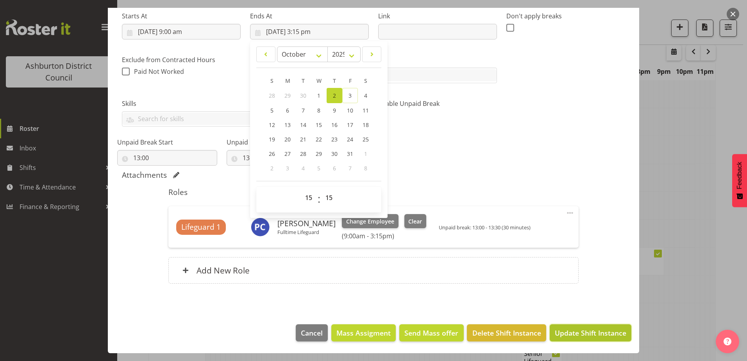
click at [556, 331] on span "Update Shift Instance" at bounding box center [591, 333] width 72 height 10
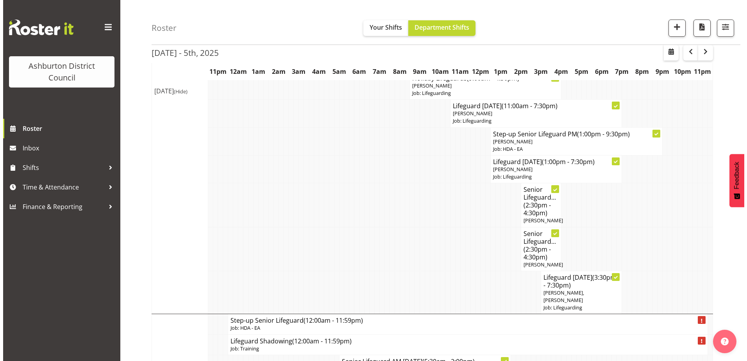
scroll to position [289, 0]
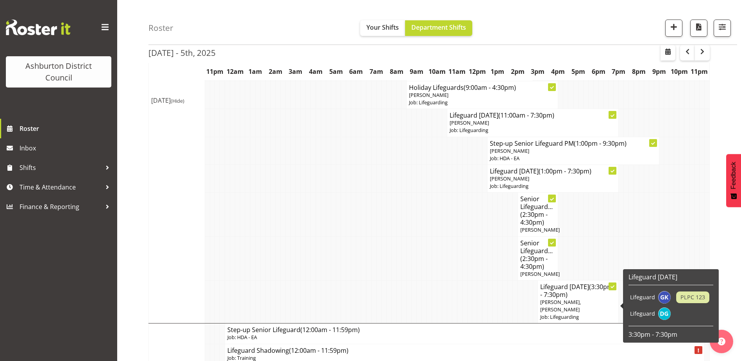
click at [568, 297] on h4 "Lifeguard [DATE] (3:30pm - 7:30pm)" at bounding box center [578, 291] width 76 height 16
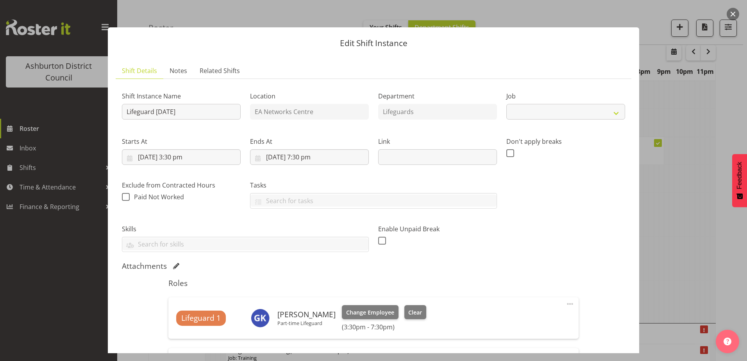
select select "38"
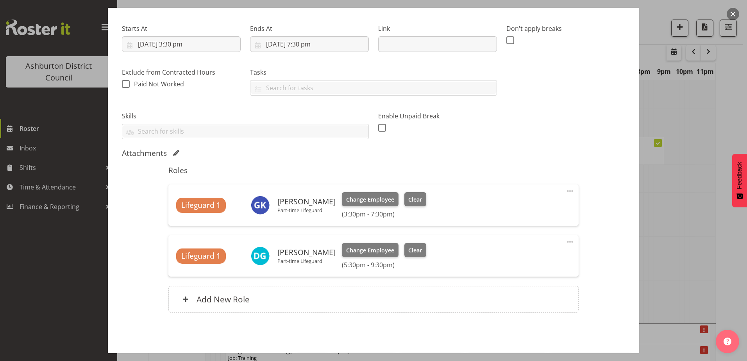
scroll to position [120, 0]
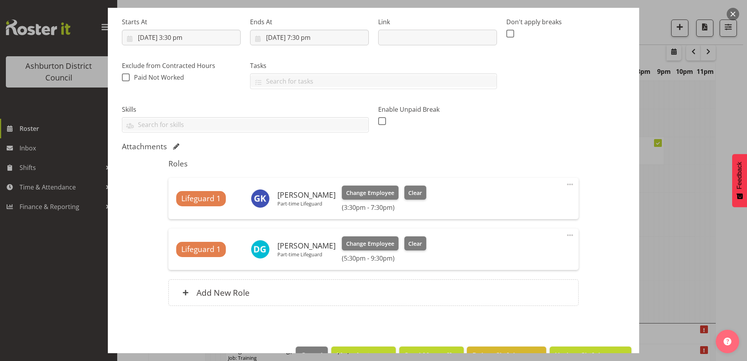
click at [305, 247] on h6 "[PERSON_NAME]" at bounding box center [306, 245] width 58 height 9
click at [565, 234] on span at bounding box center [569, 235] width 9 height 9
click at [525, 253] on link "Edit" at bounding box center [537, 252] width 75 height 14
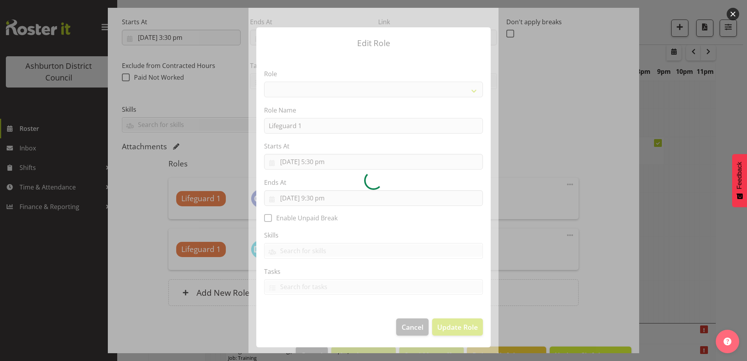
select select "64"
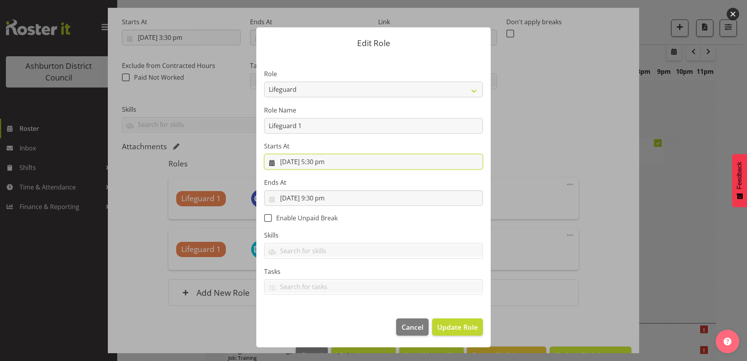
click at [322, 164] on input "[DATE] 5:30 pm" at bounding box center [373, 162] width 219 height 16
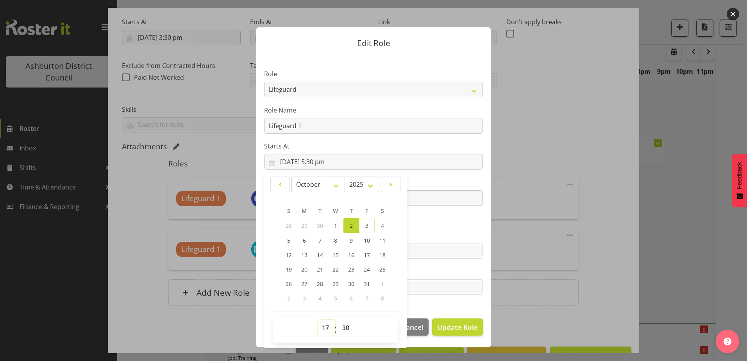
click at [325, 329] on select "00 01 02 03 04 05 06 07 08 09 10 11 12 13 14 15 16 17 18 19 20 21 22 23" at bounding box center [327, 328] width 18 height 16
select select "16"
click at [318, 320] on select "00 01 02 03 04 05 06 07 08 09 10 11 12 13 14 15 16 17 18 19 20 21 22 23" at bounding box center [327, 328] width 18 height 16
type input "[DATE] 4:30 pm"
click at [345, 326] on select "00 01 02 03 04 05 06 07 08 09 10 11 12 13 14 15 16 17 18 19 20 21 22 23 24 25 2…" at bounding box center [347, 328] width 18 height 16
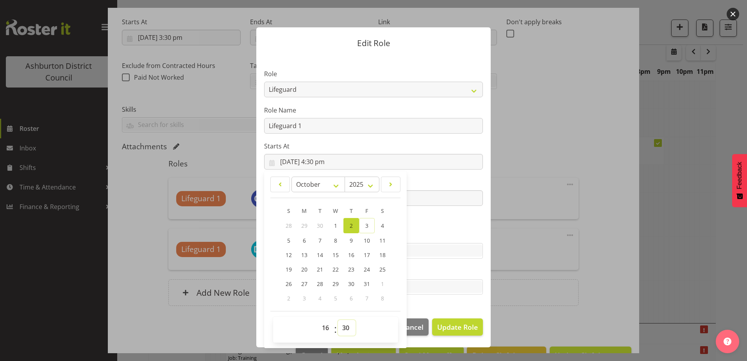
select select "45"
click at [338, 320] on select "00 01 02 03 04 05 06 07 08 09 10 11 12 13 14 15 16 17 18 19 20 21 22 23 24 25 2…" at bounding box center [347, 328] width 18 height 16
type input "[DATE] 4:45 pm"
click at [458, 324] on span "Update Role" at bounding box center [457, 327] width 41 height 10
select select
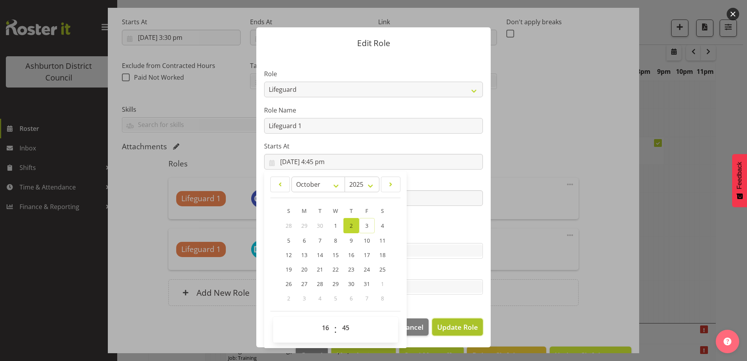
select select
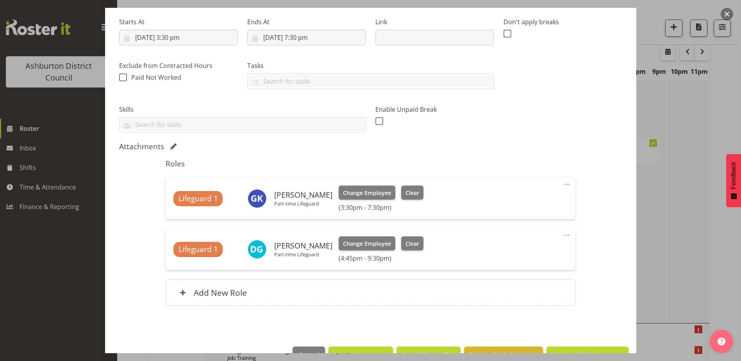
click at [644, 142] on div at bounding box center [370, 180] width 741 height 361
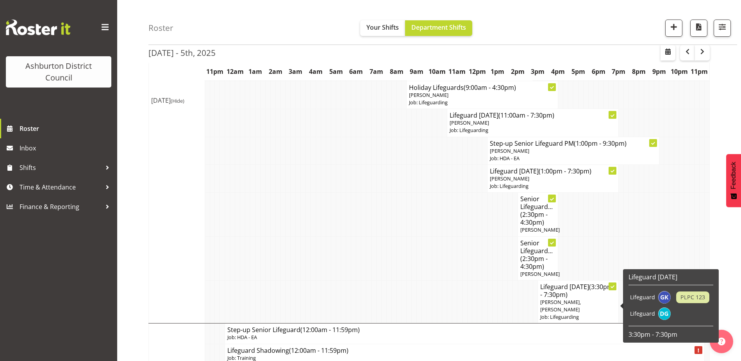
click at [570, 297] on h4 "Lifeguard [DATE] (3:30pm - 7:30pm)" at bounding box center [578, 291] width 76 height 16
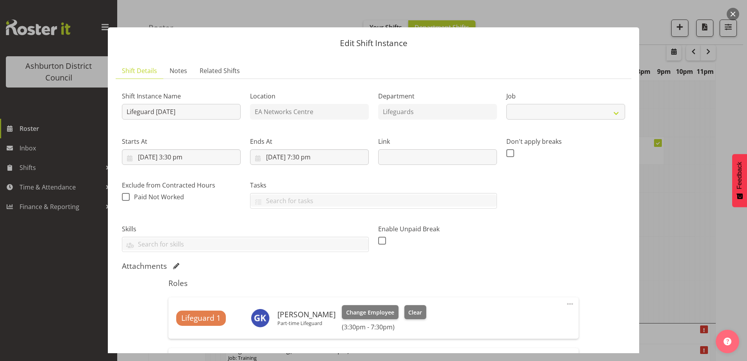
select select "38"
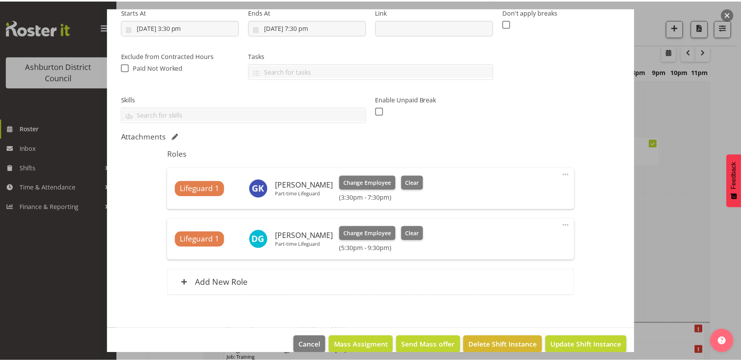
scroll to position [142, 0]
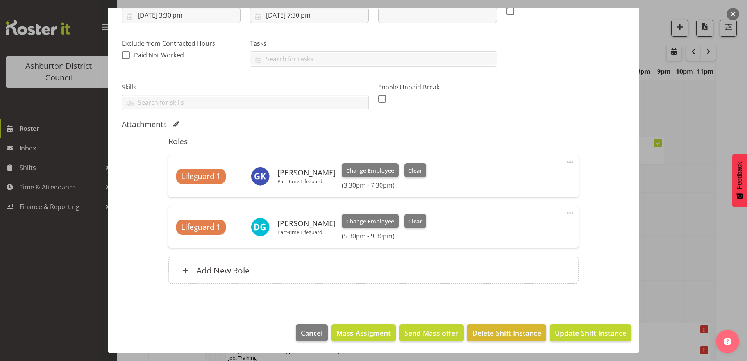
click at [565, 212] on span at bounding box center [569, 212] width 9 height 9
click at [540, 228] on link "Edit" at bounding box center [537, 230] width 75 height 14
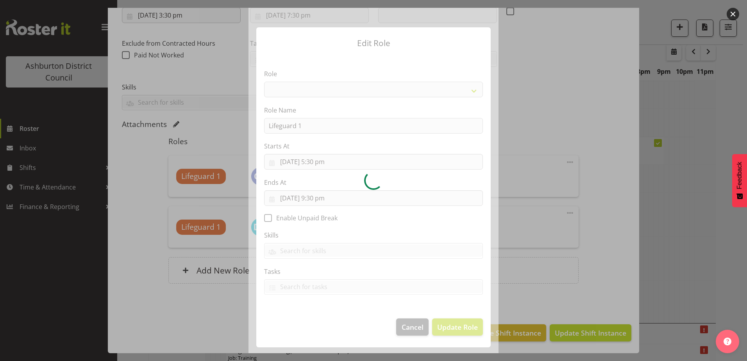
select select "64"
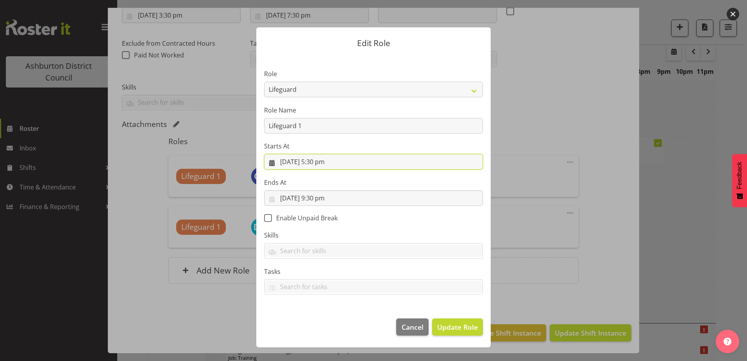
click at [307, 162] on input "[DATE] 5:30 pm" at bounding box center [373, 162] width 219 height 16
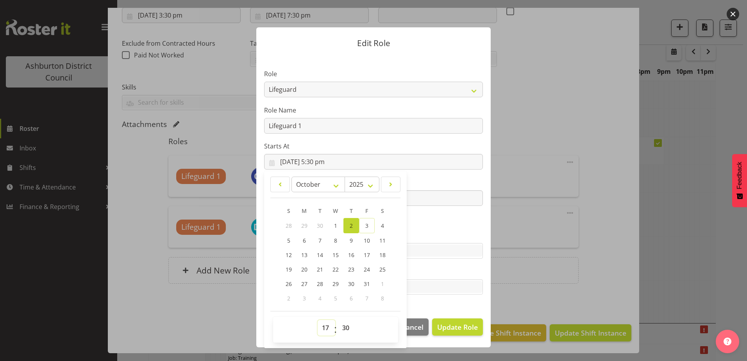
click at [327, 327] on select "00 01 02 03 04 05 06 07 08 09 10 11 12 13 14 15 16 17 18 19 20 21 22 23" at bounding box center [327, 328] width 18 height 16
select select "16"
click at [318, 320] on select "00 01 02 03 04 05 06 07 08 09 10 11 12 13 14 15 16 17 18 19 20 21 22 23" at bounding box center [327, 328] width 18 height 16
type input "[DATE] 4:30 pm"
click at [344, 328] on select "00 01 02 03 04 05 06 07 08 09 10 11 12 13 14 15 16 17 18 19 20 21 22 23 24 25 2…" at bounding box center [347, 328] width 18 height 16
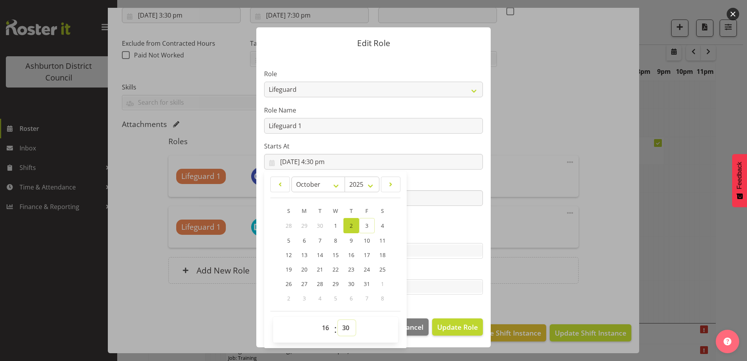
select select "45"
click at [338, 320] on select "00 01 02 03 04 05 06 07 08 09 10 11 12 13 14 15 16 17 18 19 20 21 22 23 24 25 2…" at bounding box center [347, 328] width 18 height 16
type input "[DATE] 4:45 pm"
click at [456, 324] on span "Update Role" at bounding box center [457, 327] width 41 height 10
select select
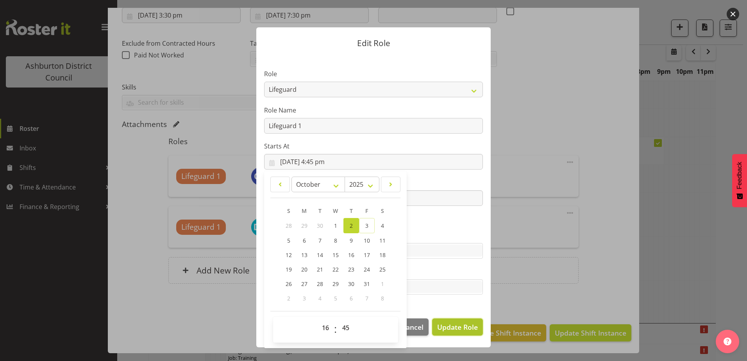
select select
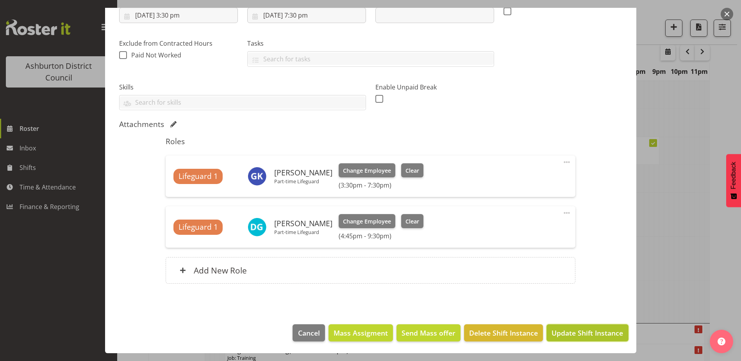
click at [597, 336] on span "Update Shift Instance" at bounding box center [588, 333] width 72 height 10
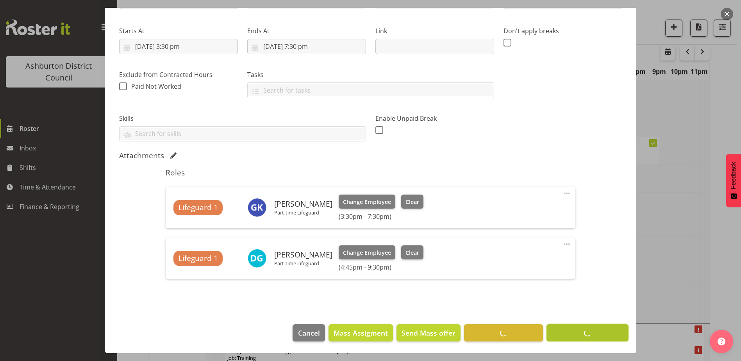
scroll to position [23, 0]
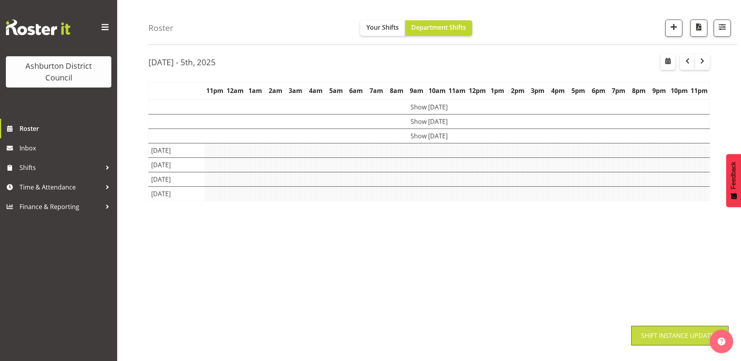
click at [243, 157] on td at bounding box center [242, 150] width 5 height 14
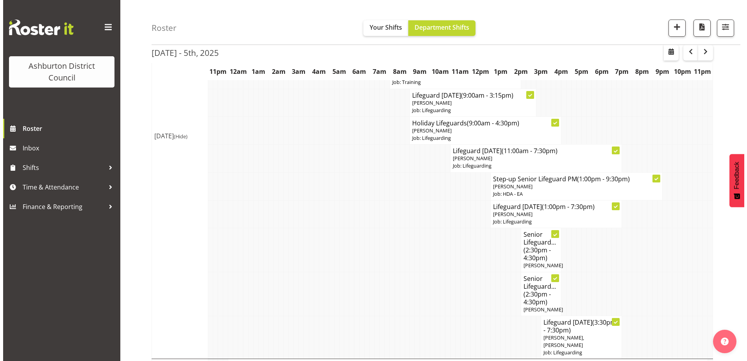
scroll to position [287, 0]
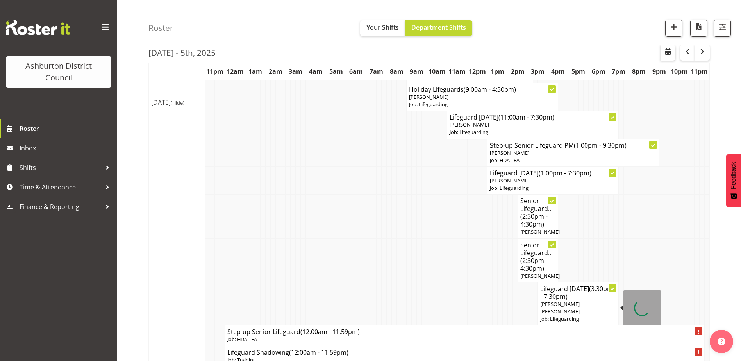
click at [580, 301] on span "(3:30pm - 7:30pm)" at bounding box center [576, 292] width 73 height 16
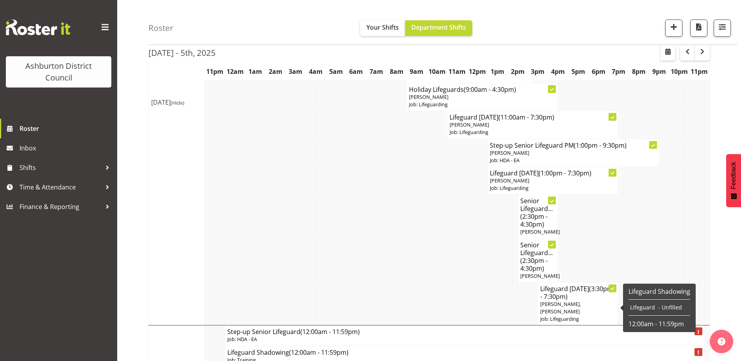
click at [573, 313] on span "[PERSON_NAME], [PERSON_NAME]" at bounding box center [560, 307] width 41 height 14
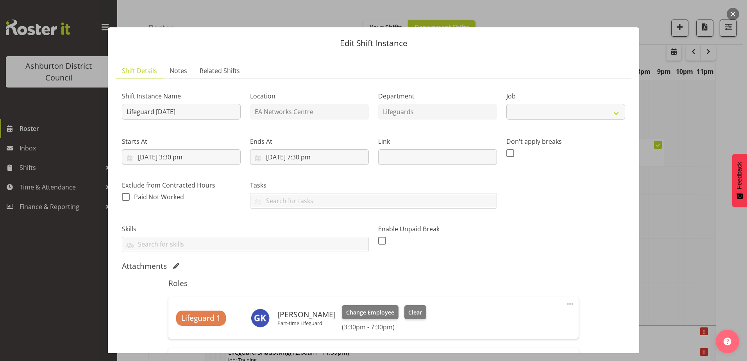
select select "38"
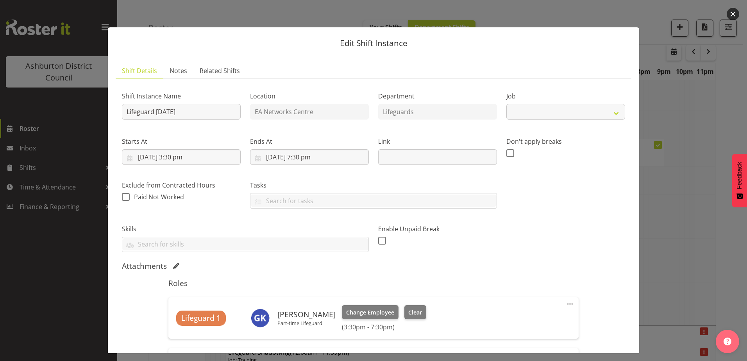
select select "38"
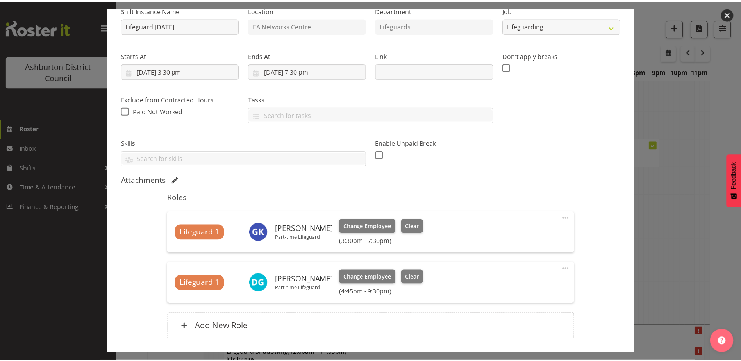
scroll to position [142, 0]
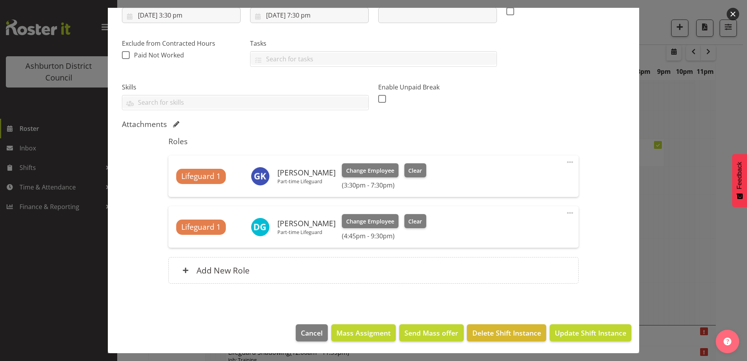
click at [735, 13] on button "button" at bounding box center [733, 14] width 13 height 13
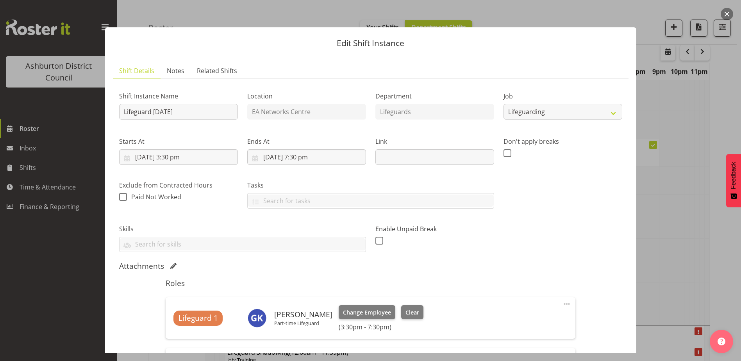
click at [733, 14] on button "button" at bounding box center [727, 14] width 13 height 13
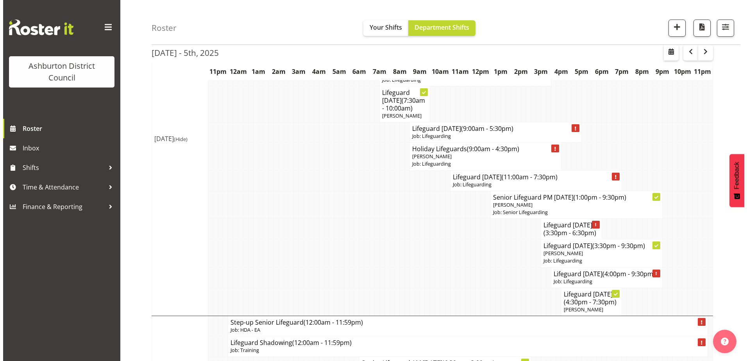
scroll to position [655, 0]
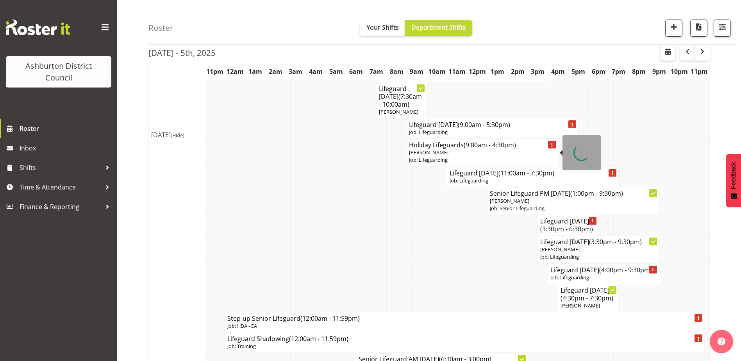
click at [525, 149] on p "[PERSON_NAME]" at bounding box center [482, 152] width 147 height 7
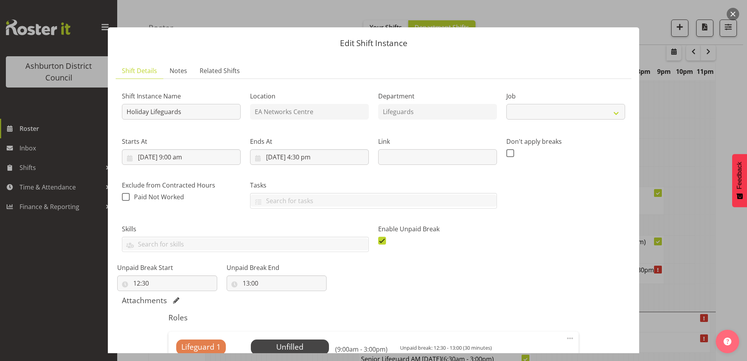
select select "38"
click at [177, 157] on input "[DATE] 9:00 am" at bounding box center [181, 157] width 119 height 16
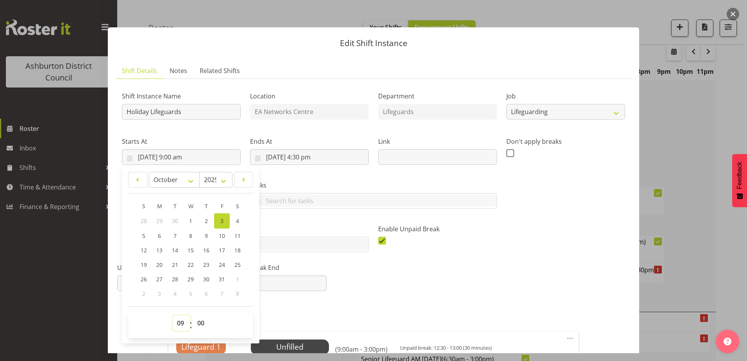
click at [177, 320] on select "00 01 02 03 04 05 06 07 08 09 10 11 12 13 14 15 16 17 18 19 20 21 22 23" at bounding box center [182, 323] width 18 height 16
select select "10"
click at [173, 315] on select "00 01 02 03 04 05 06 07 08 09 10 11 12 13 14 15 16 17 18 19 20 21 22 23" at bounding box center [182, 323] width 18 height 16
type input "[DATE] 10:00 am"
click at [300, 158] on input "[DATE] 4:30 pm" at bounding box center [309, 157] width 119 height 16
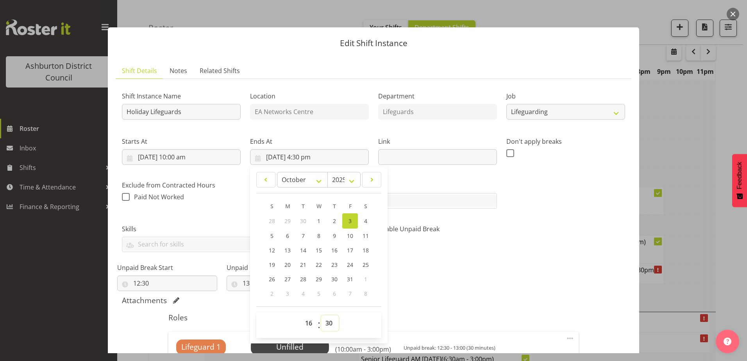
click at [332, 326] on select "00 01 02 03 04 05 06 07 08 09 10 11 12 13 14 15 16 17 18 19 20 21 22 23 24 25 2…" at bounding box center [330, 323] width 18 height 16
click at [340, 111] on div "Location [GEOGRAPHIC_DATA]" at bounding box center [309, 102] width 128 height 45
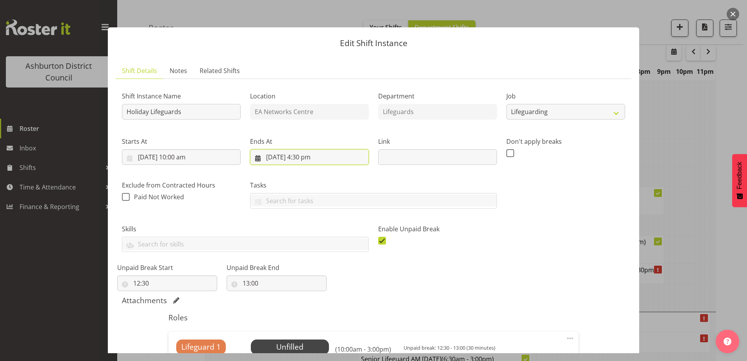
click at [312, 158] on input "[DATE] 4:30 pm" at bounding box center [309, 157] width 119 height 16
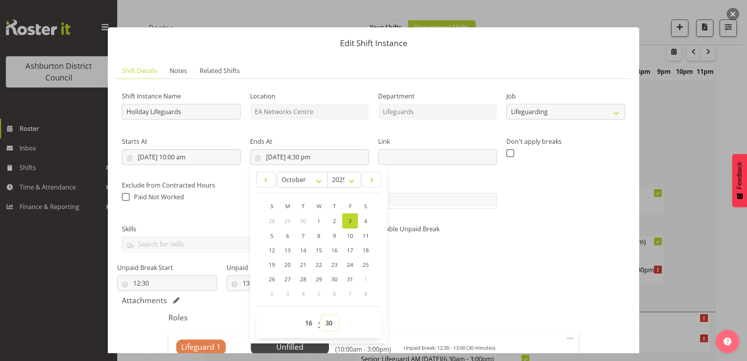
click at [329, 327] on select "00 01 02 03 04 05 06 07 08 09 10 11 12 13 14 15 16 17 18 19 20 21 22 23 24 25 2…" at bounding box center [330, 323] width 18 height 16
select select "0"
click at [321, 315] on select "00 01 02 03 04 05 06 07 08 09 10 11 12 13 14 15 16 17 18 19 20 21 22 23 24 25 2…" at bounding box center [330, 323] width 18 height 16
type input "[DATE] 4:00 pm"
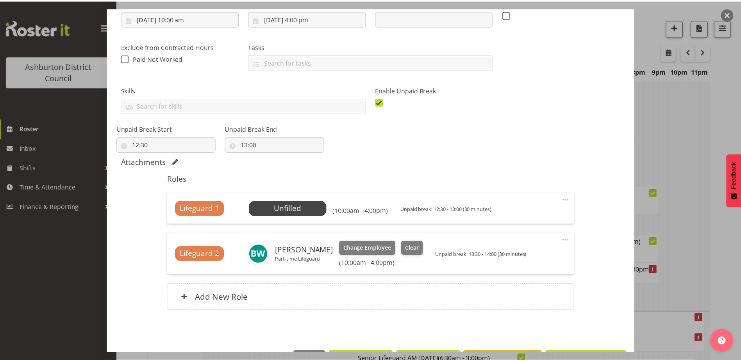
scroll to position [166, 0]
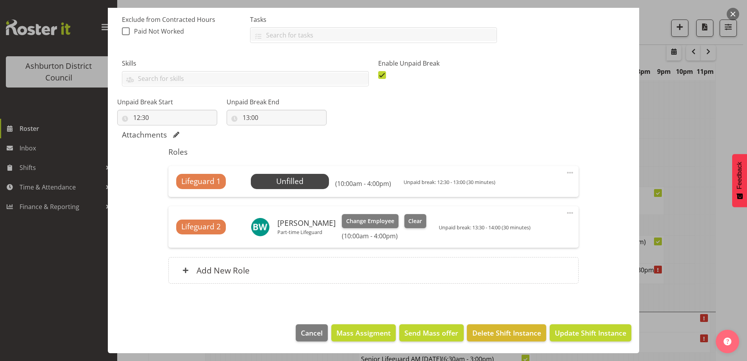
click at [734, 13] on button "button" at bounding box center [733, 14] width 13 height 13
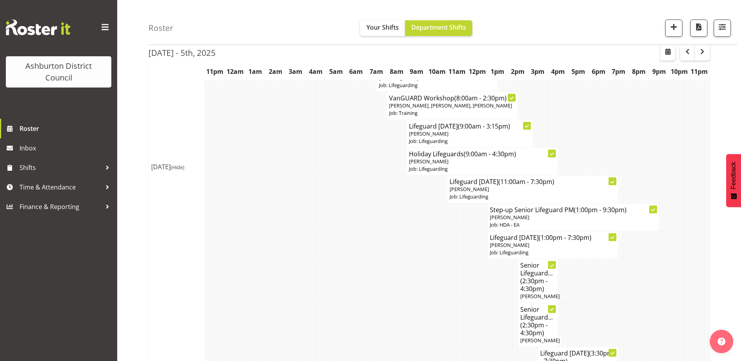
scroll to position [0, 0]
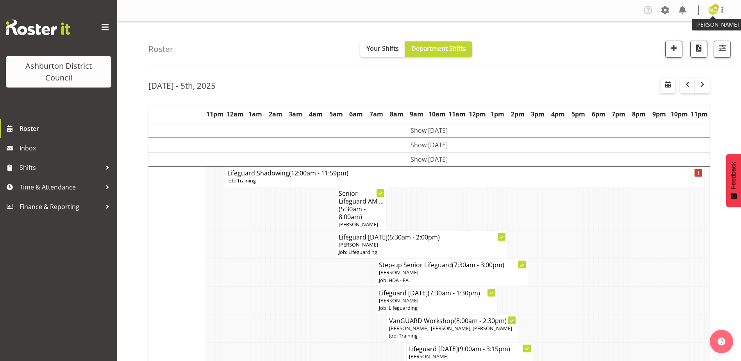
click at [717, 11] on img at bounding box center [712, 9] width 9 height 9
click at [682, 43] on link "Log Out" at bounding box center [689, 41] width 75 height 14
